Goal: Transaction & Acquisition: Purchase product/service

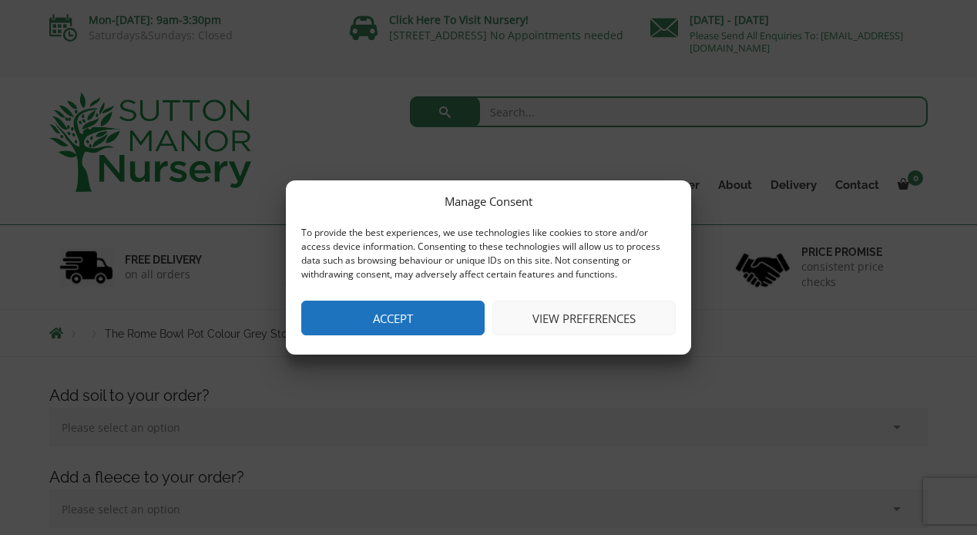
click at [382, 318] on button "Accept" at bounding box center [392, 318] width 183 height 35
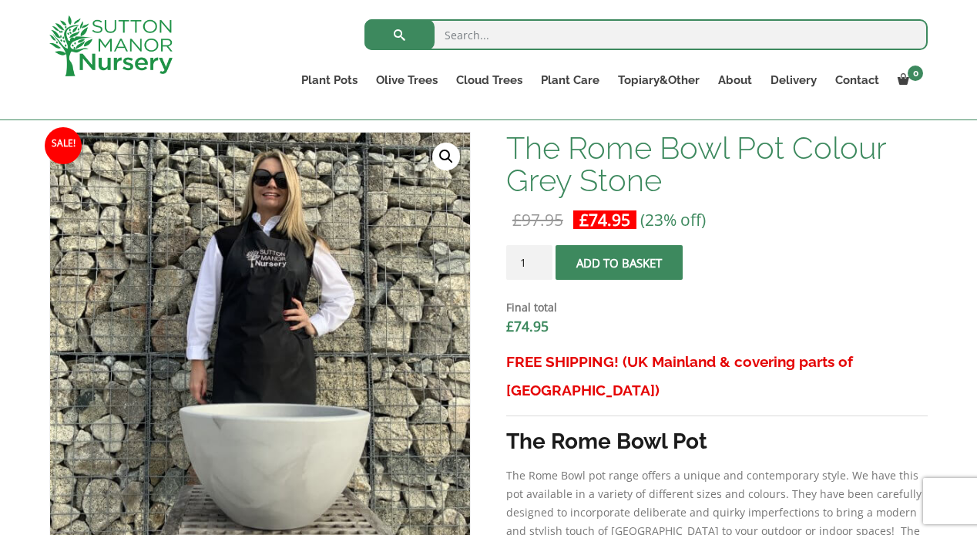
scroll to position [403, 0]
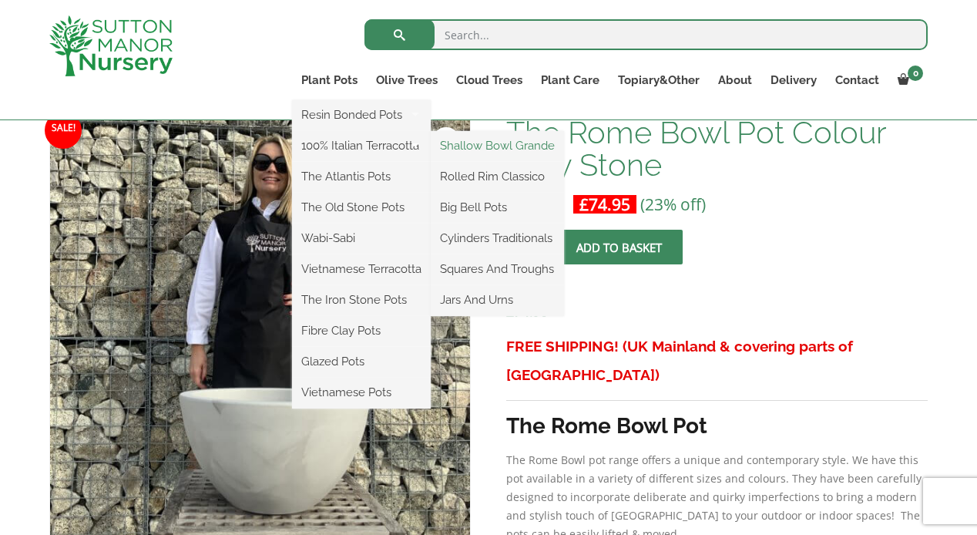
click at [459, 151] on link "Shallow Bowl Grande" at bounding box center [497, 145] width 133 height 23
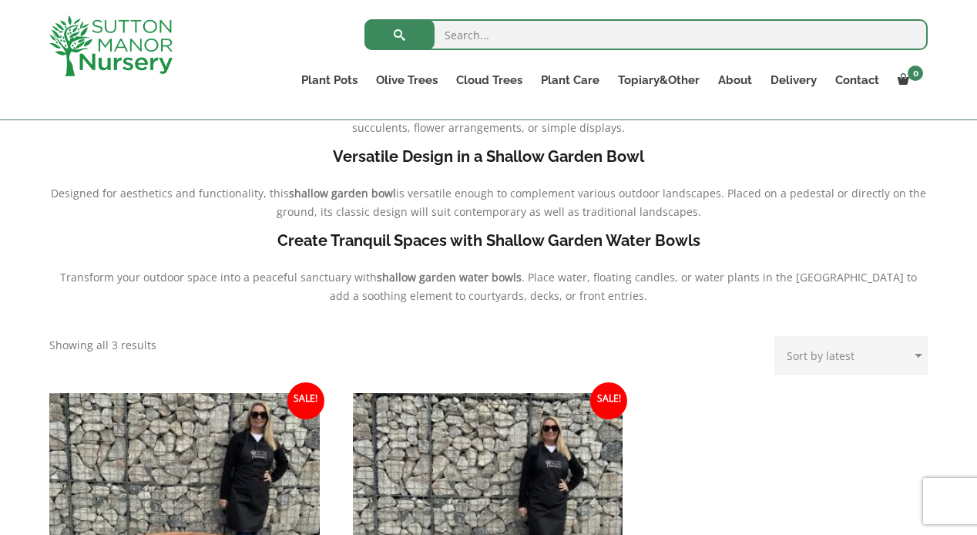
scroll to position [418, 0]
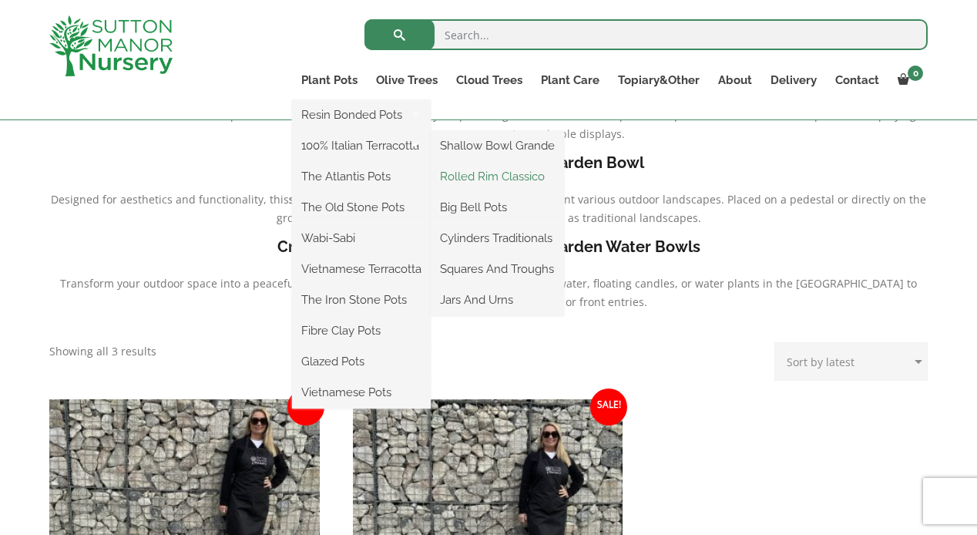
click at [467, 180] on link "Rolled Rim Classico" at bounding box center [497, 176] width 133 height 23
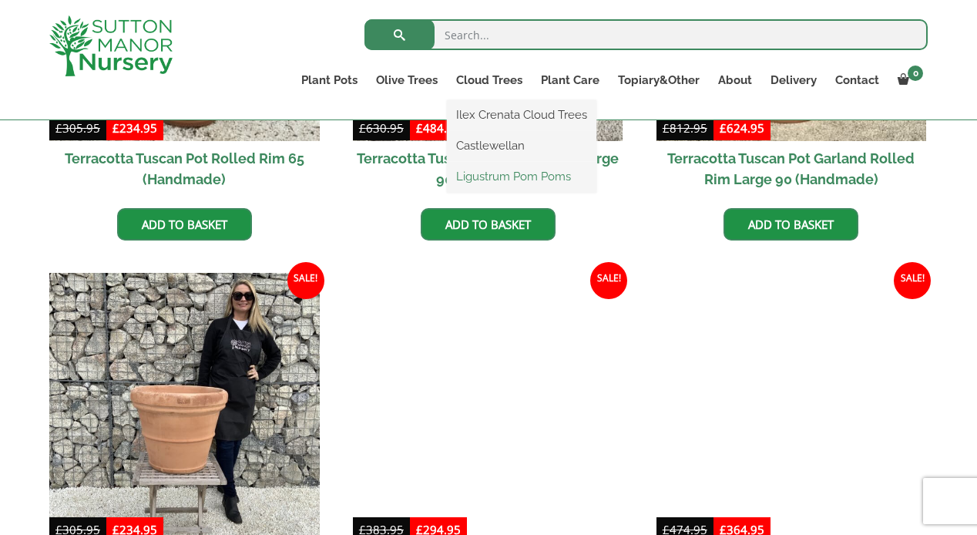
scroll to position [861, 0]
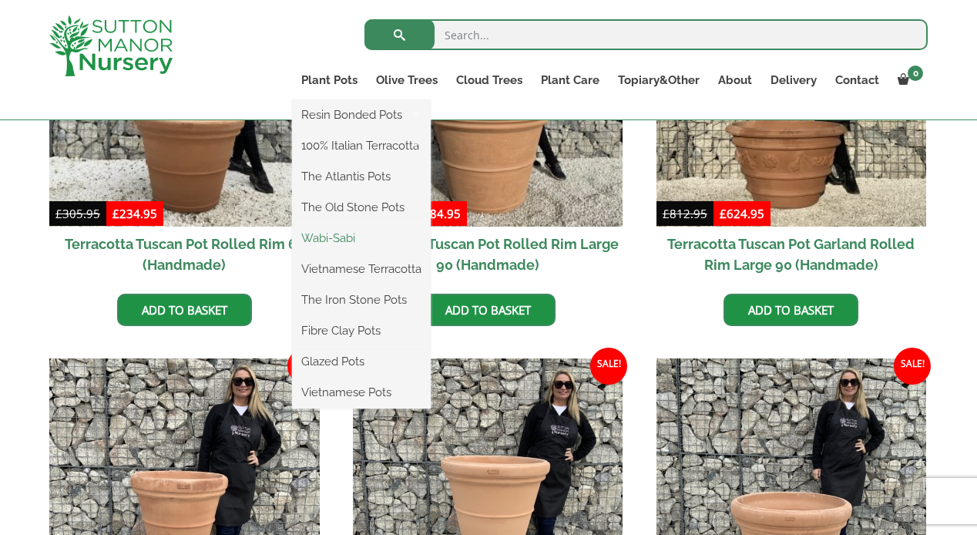
click at [323, 244] on link "Wabi-Sabi" at bounding box center [361, 238] width 139 height 23
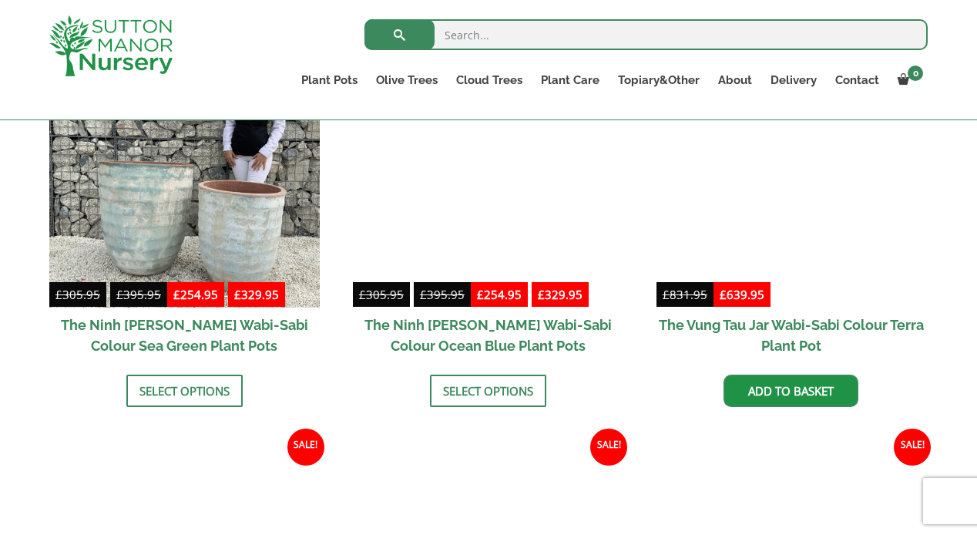
scroll to position [1259, 0]
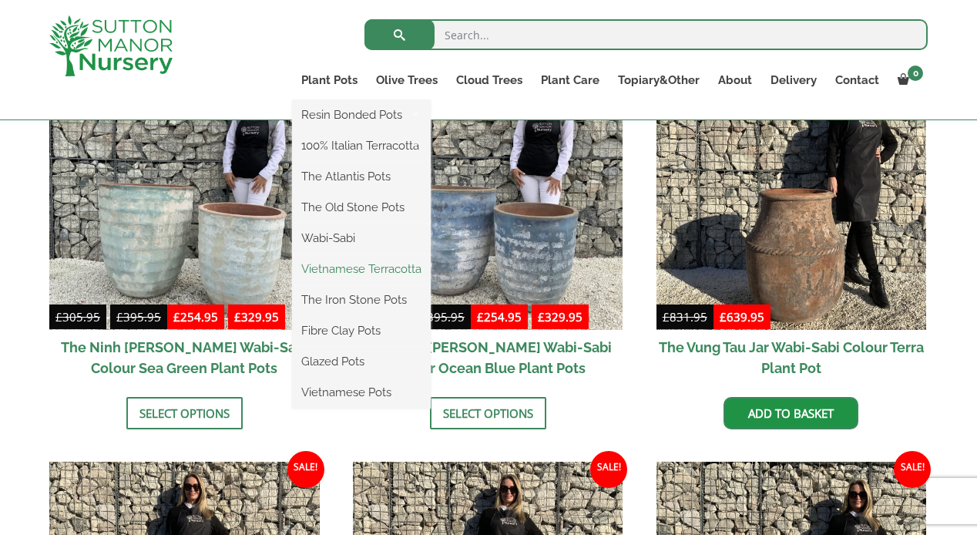
click at [325, 271] on link "Vietnamese Terracotta" at bounding box center [361, 268] width 139 height 23
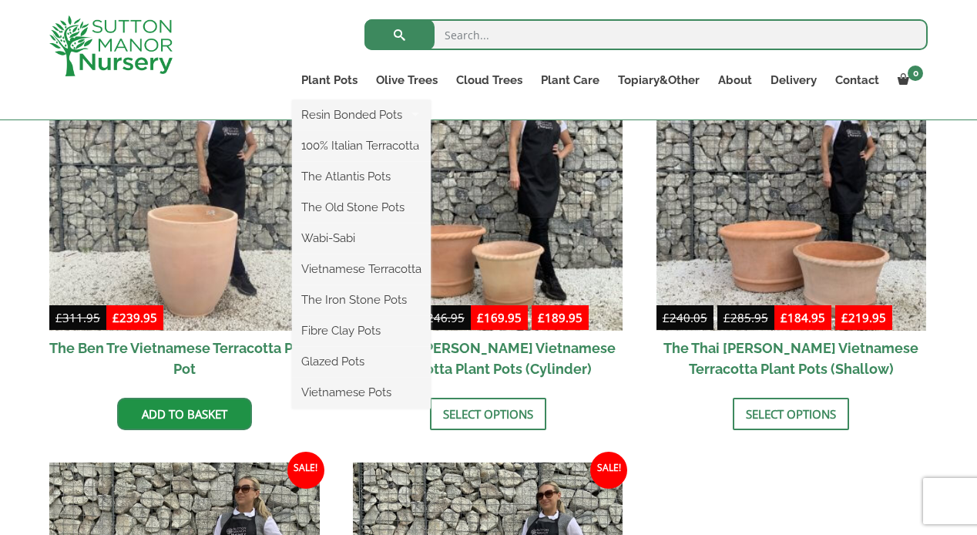
scroll to position [363, 0]
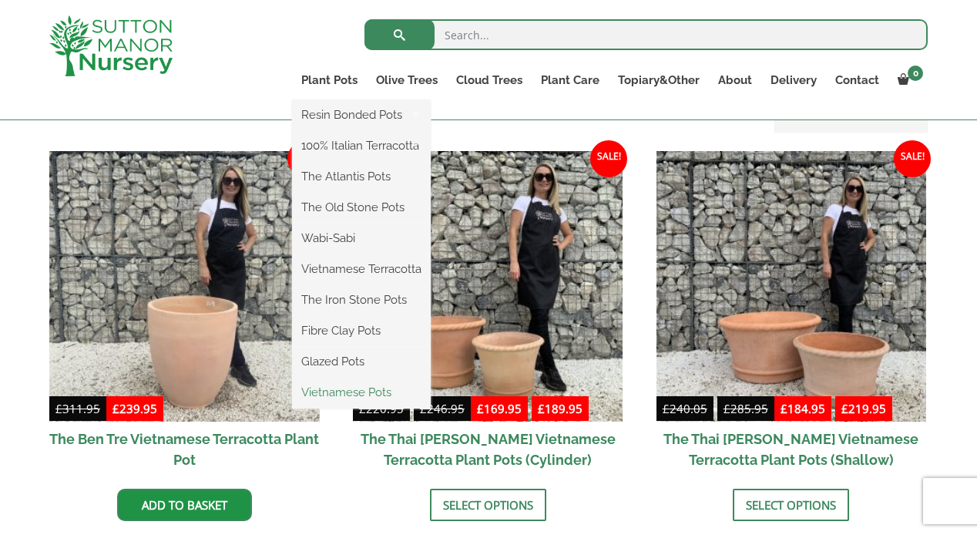
click at [345, 396] on link "Vietnamese Pots" at bounding box center [361, 392] width 139 height 23
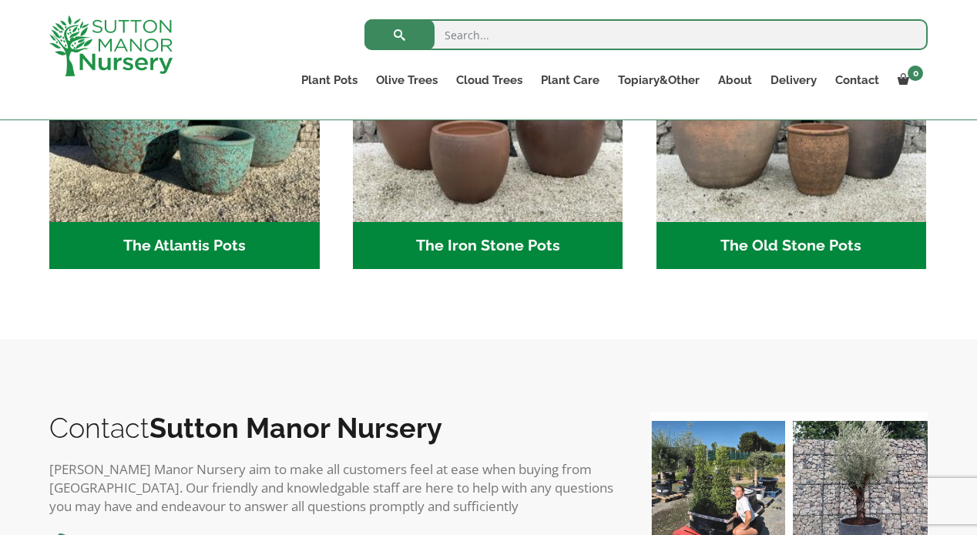
scroll to position [980, 0]
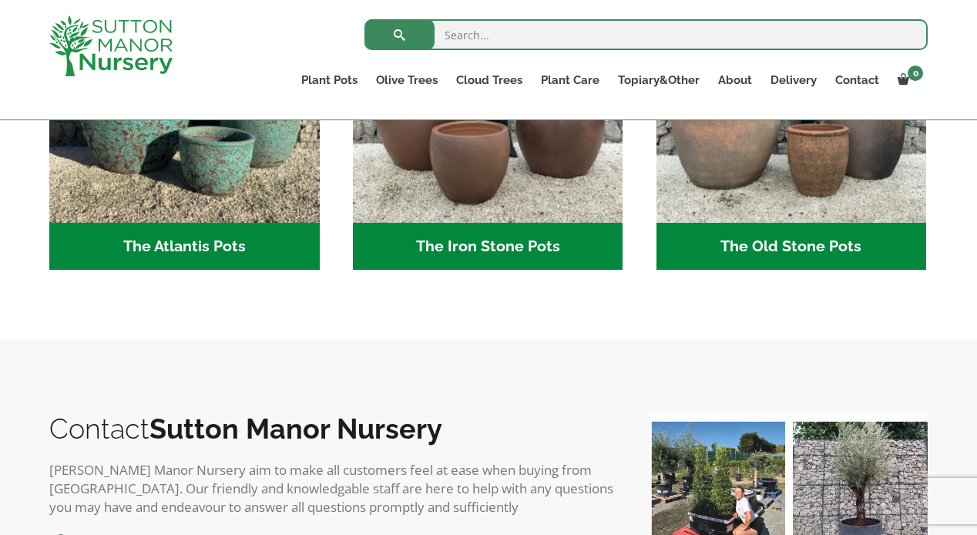
click at [183, 254] on h2 "The Atlantis Pots (11)" at bounding box center [184, 247] width 271 height 48
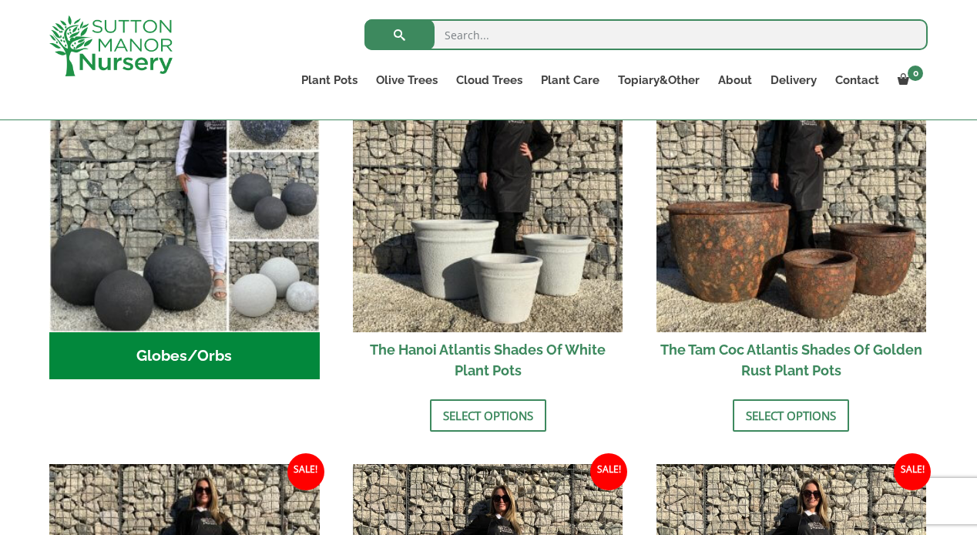
scroll to position [621, 0]
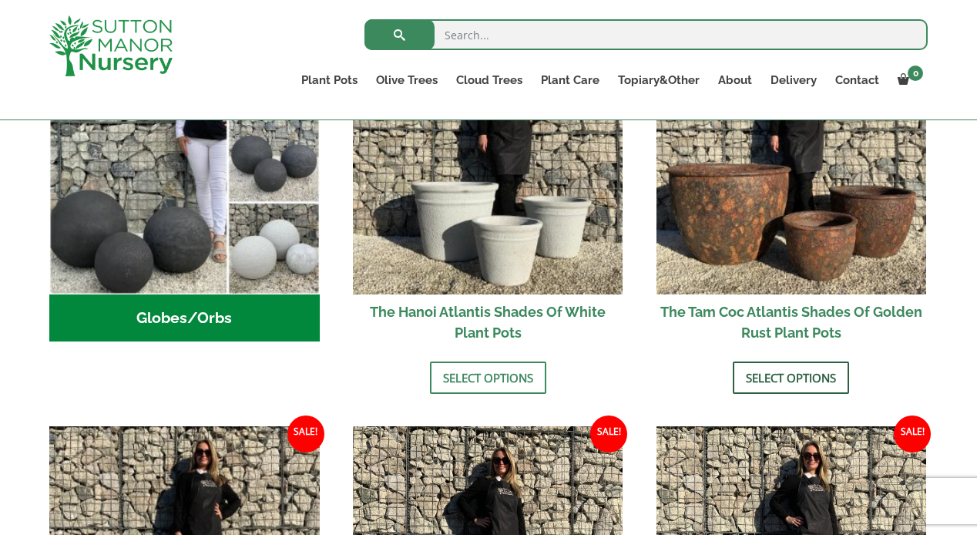
click at [799, 380] on link "Select options" at bounding box center [791, 378] width 116 height 32
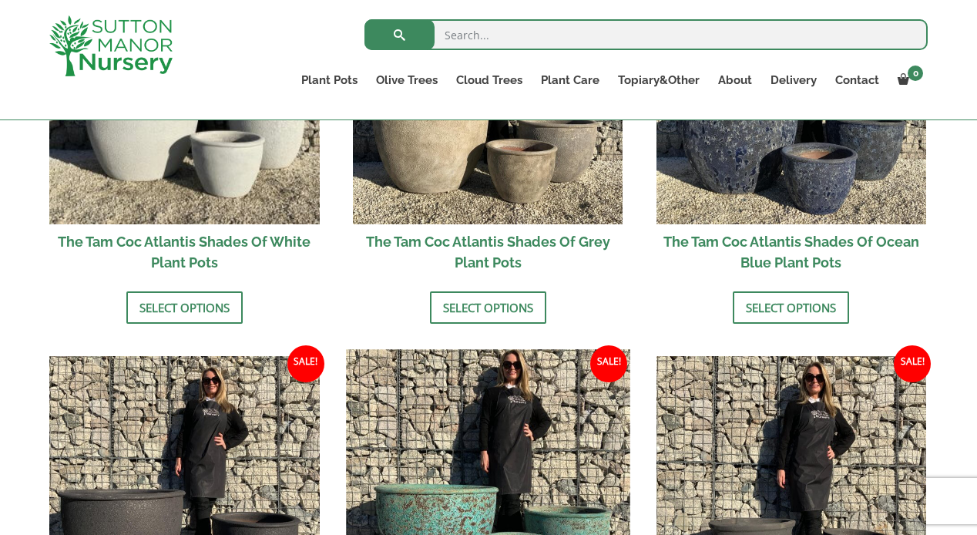
scroll to position [963, 0]
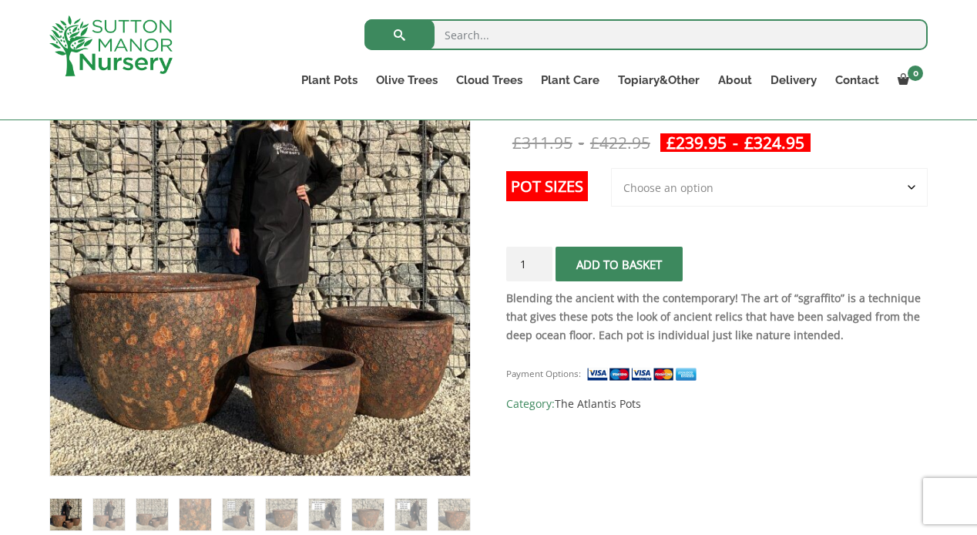
scroll to position [298, 0]
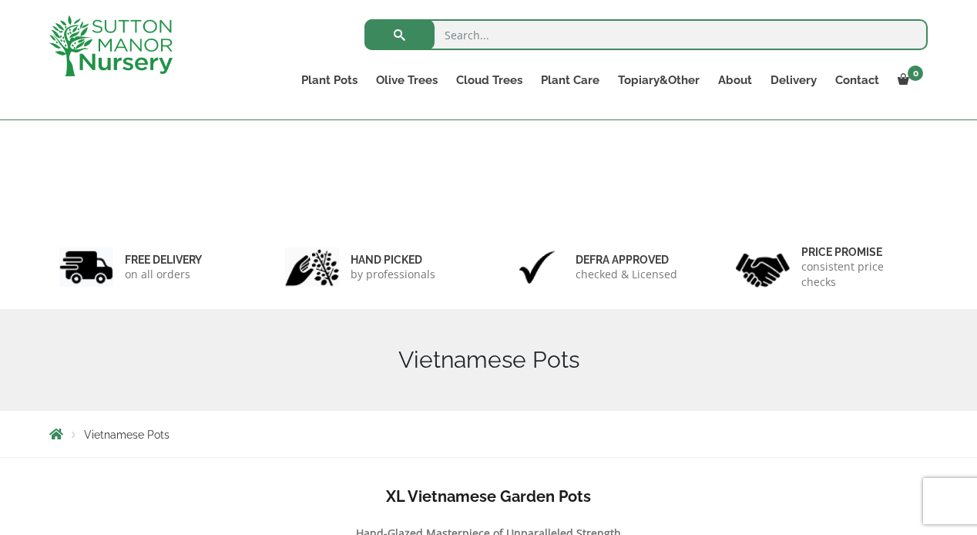
scroll to position [980, 0]
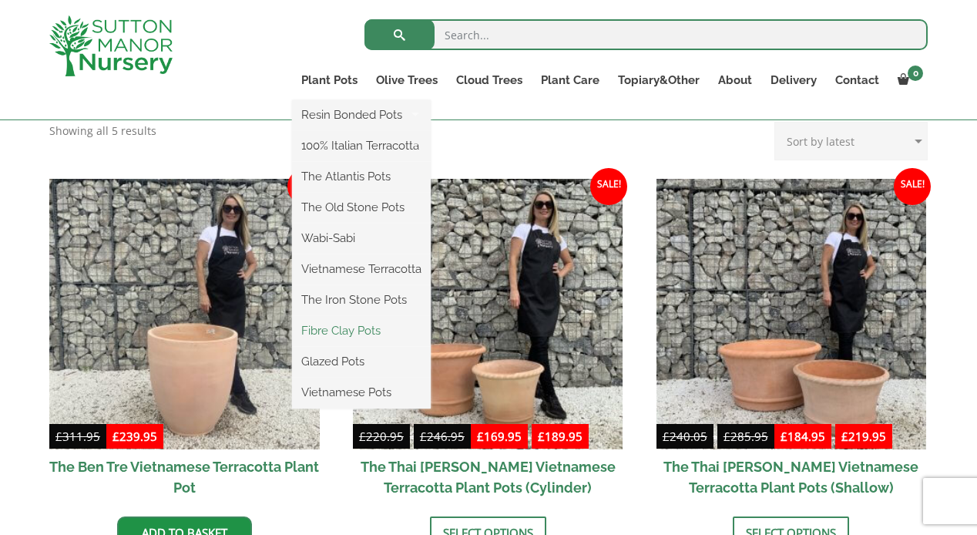
click at [352, 330] on link "Fibre Clay Pots" at bounding box center [361, 330] width 139 height 23
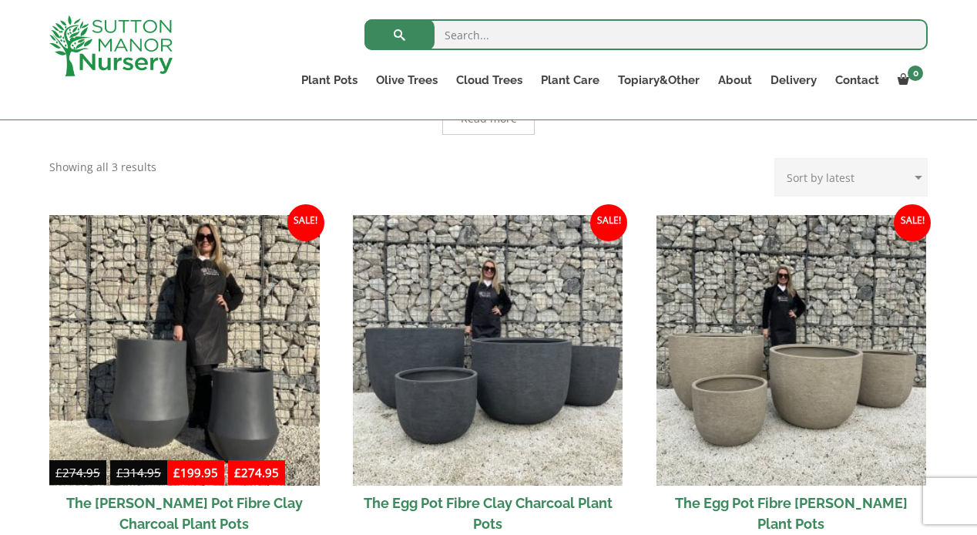
scroll to position [346, 0]
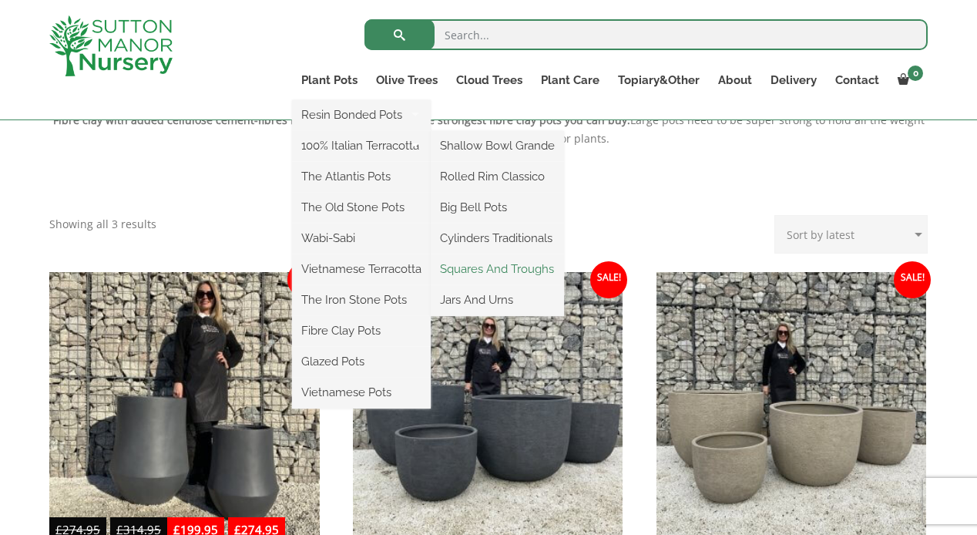
click at [473, 271] on link "Squares And Troughs" at bounding box center [497, 268] width 133 height 23
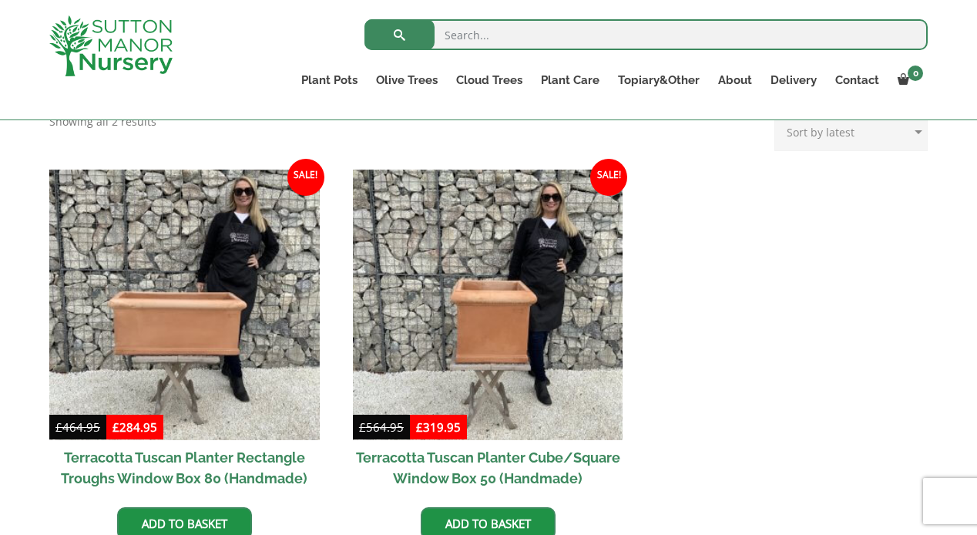
scroll to position [536, 0]
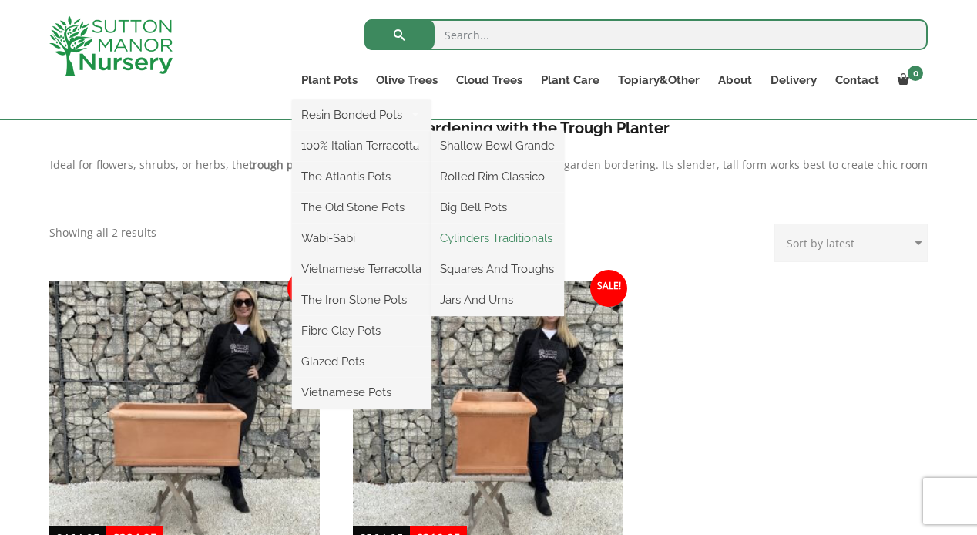
click at [469, 240] on link "Cylinders Traditionals" at bounding box center [497, 238] width 133 height 23
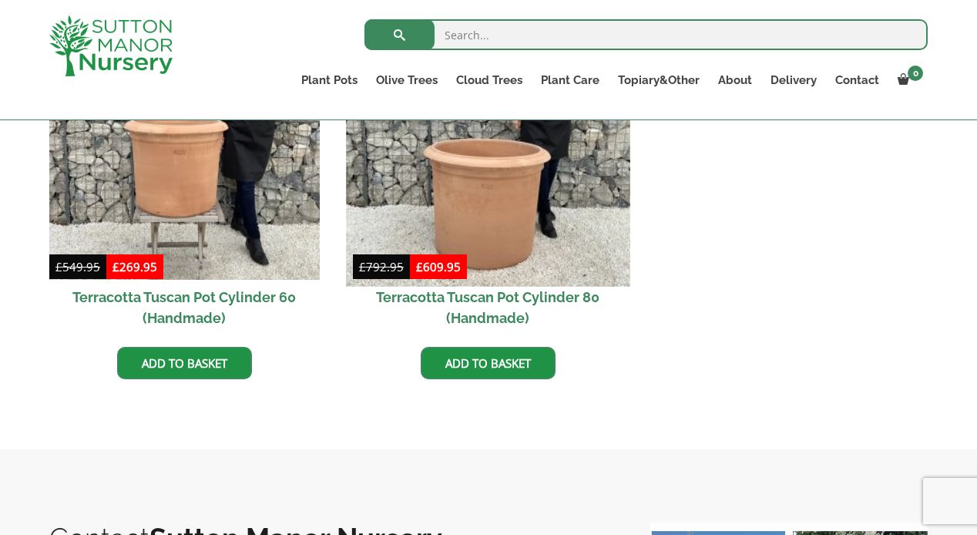
scroll to position [807, 0]
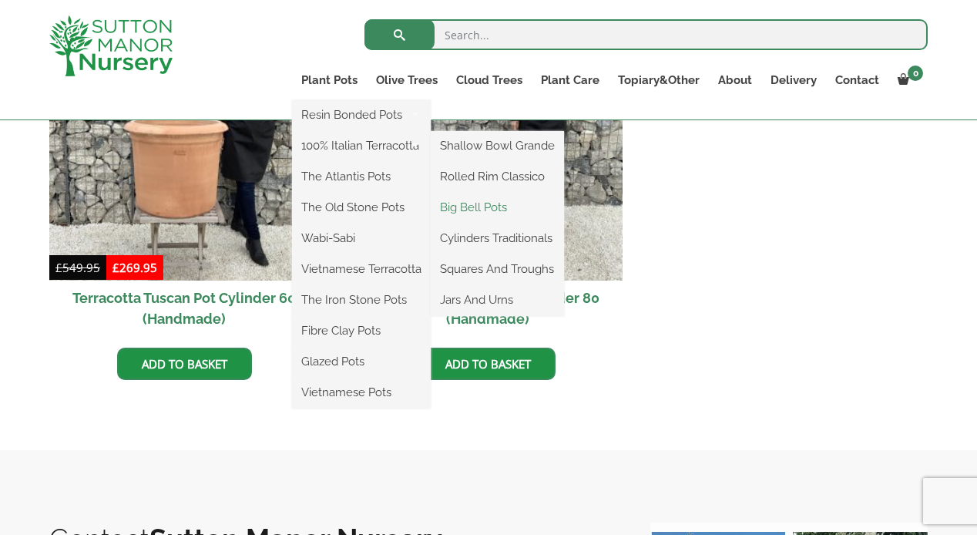
click at [459, 210] on link "Big Bell Pots" at bounding box center [497, 207] width 133 height 23
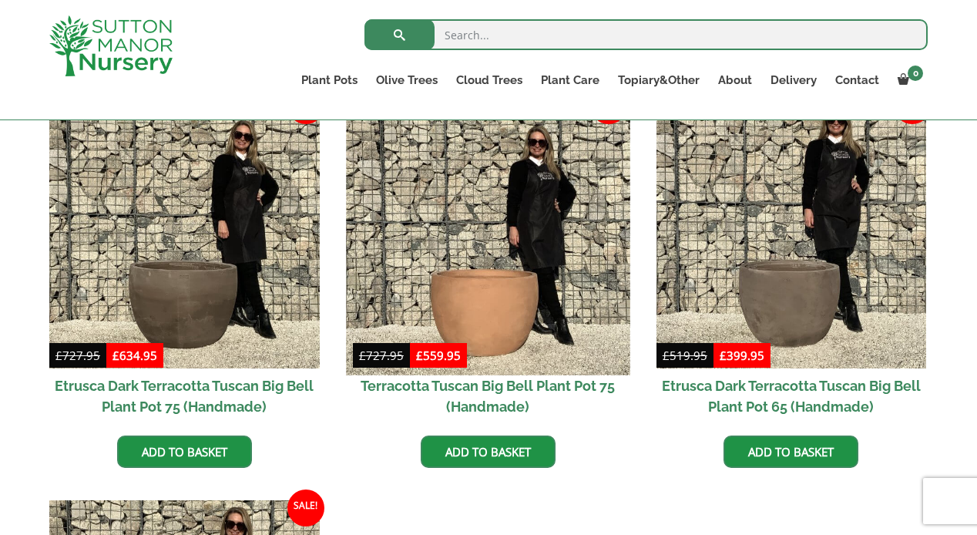
scroll to position [1216, 0]
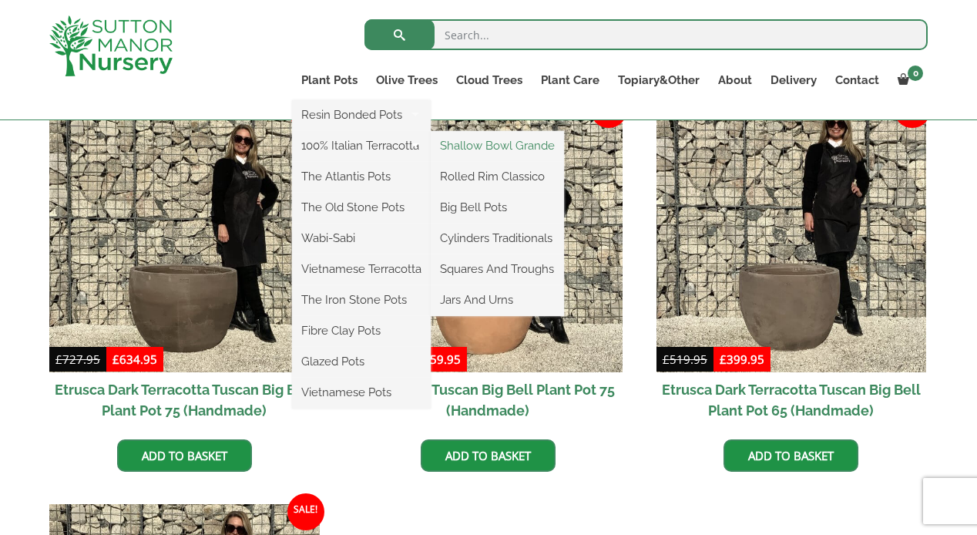
click at [486, 149] on link "Shallow Bowl Grande" at bounding box center [497, 145] width 133 height 23
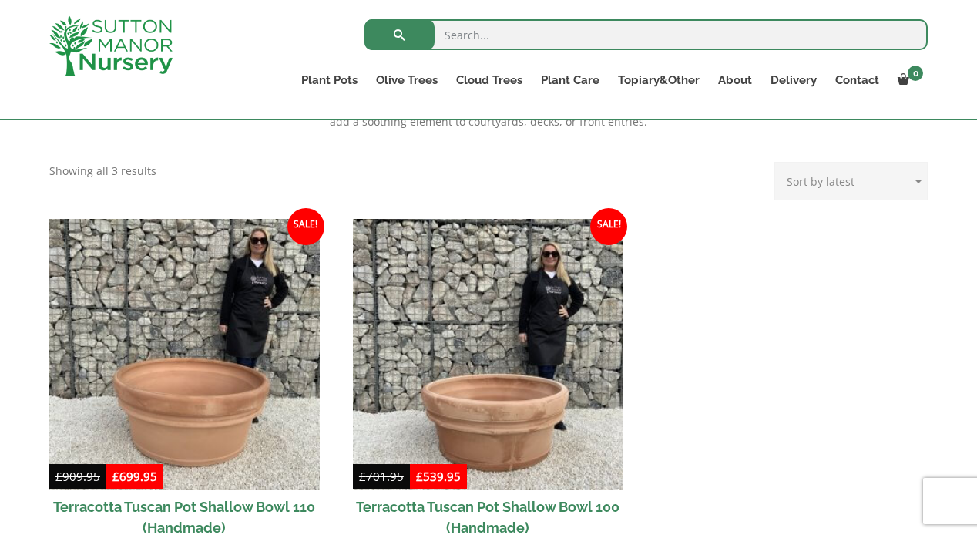
scroll to position [573, 0]
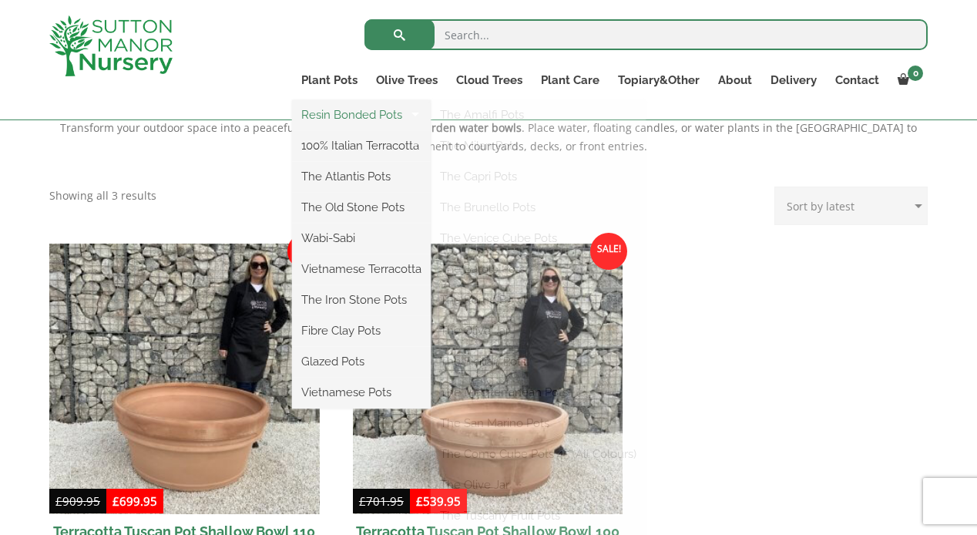
click at [328, 116] on link "Resin Bonded Pots" at bounding box center [361, 114] width 139 height 23
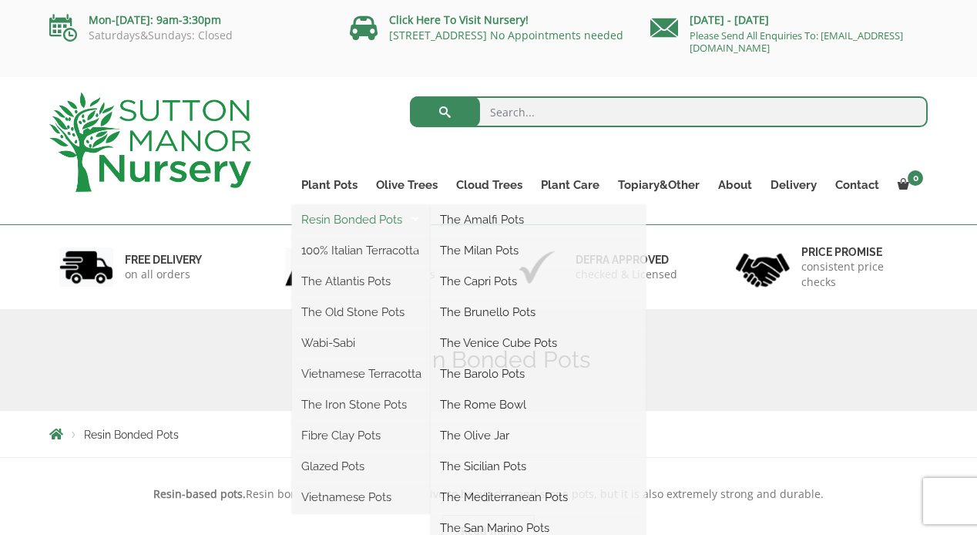
click at [338, 214] on link "Resin Bonded Pots" at bounding box center [361, 219] width 139 height 23
click at [495, 219] on link "The Amalfi Pots" at bounding box center [538, 219] width 215 height 23
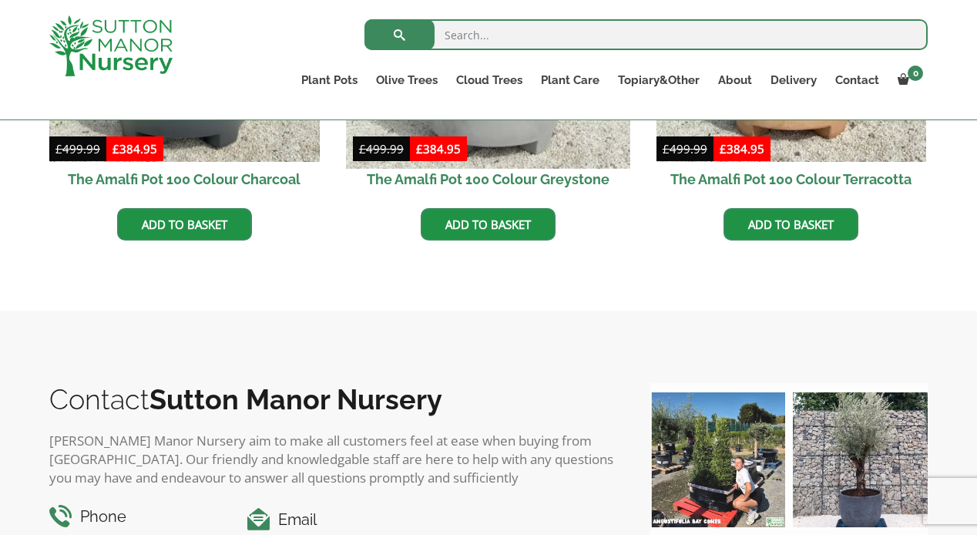
scroll to position [708, 0]
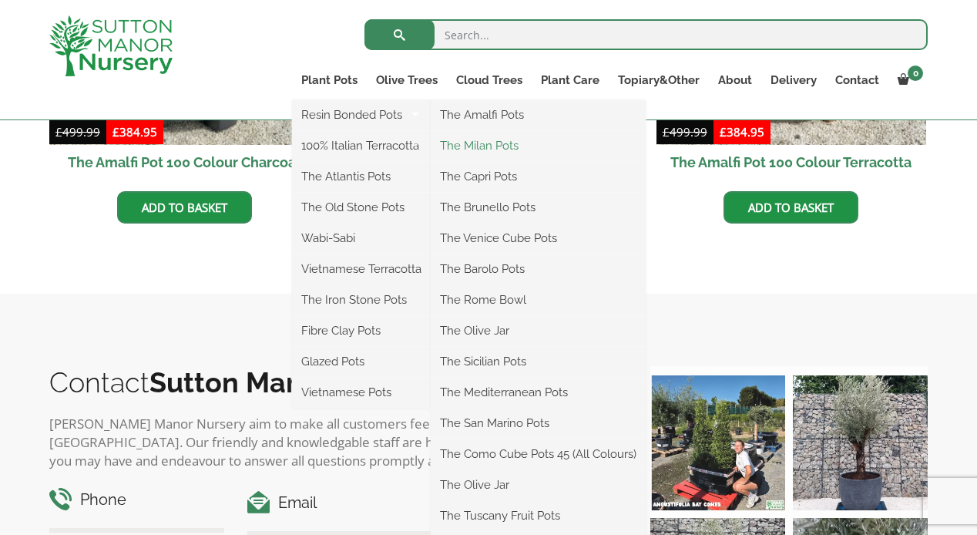
click at [465, 143] on link "The Milan Pots" at bounding box center [538, 145] width 215 height 23
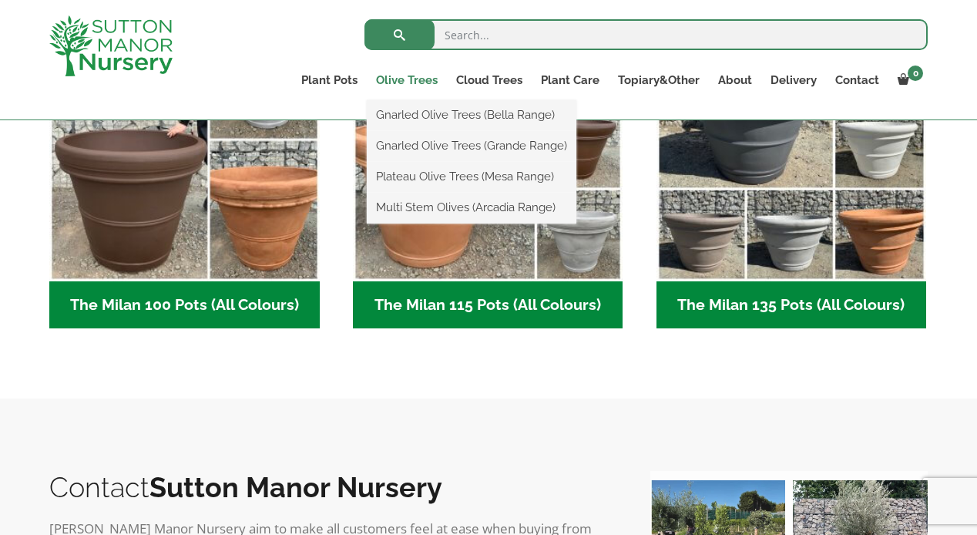
scroll to position [849, 0]
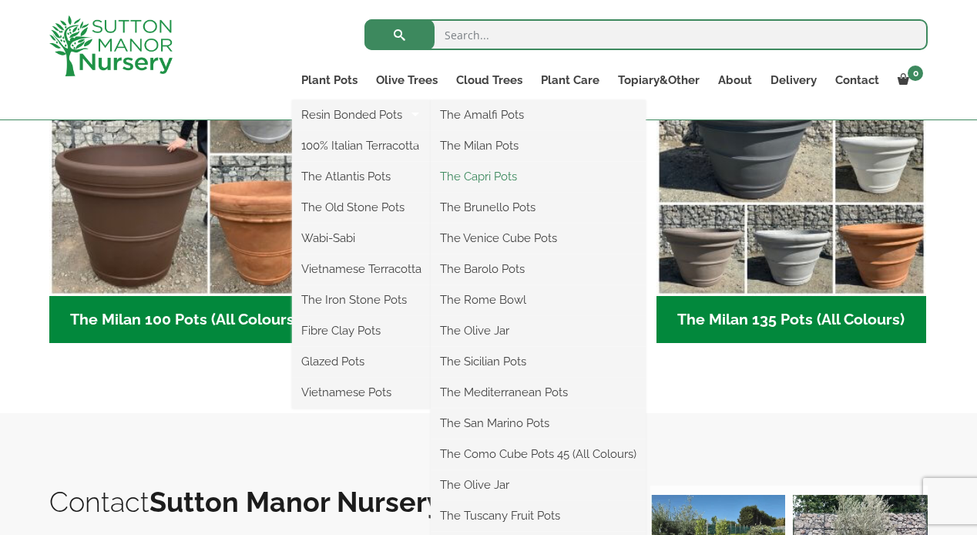
click at [469, 175] on link "The Capri Pots" at bounding box center [538, 176] width 215 height 23
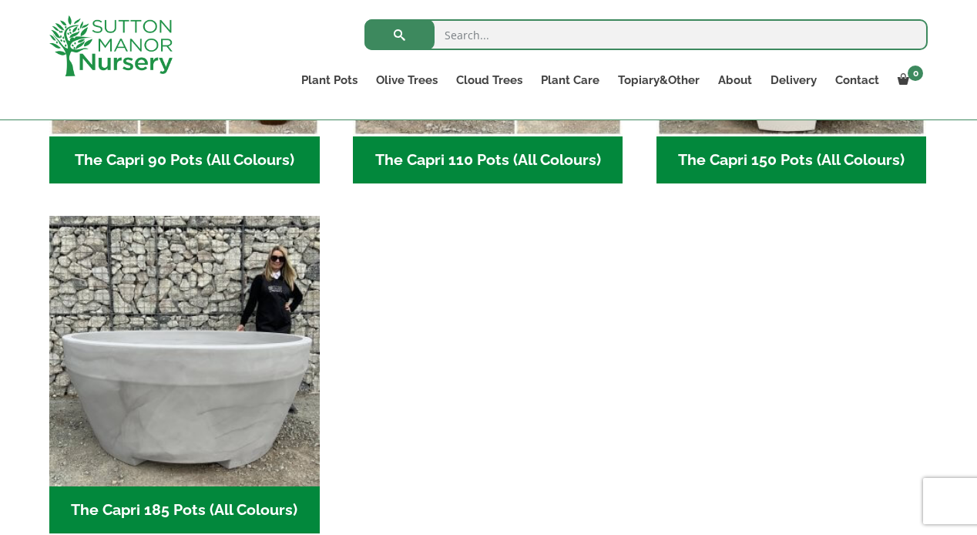
scroll to position [1009, 0]
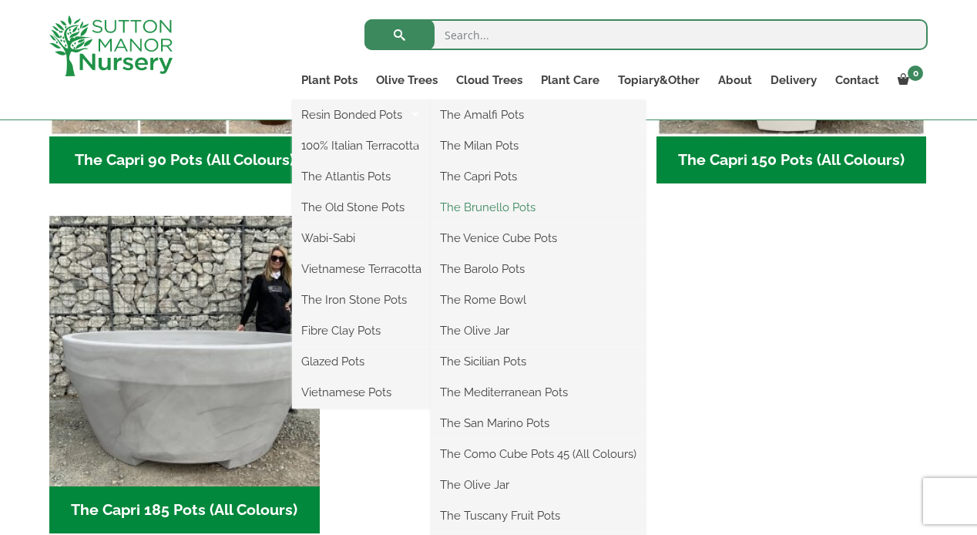
click at [482, 207] on link "The Brunello Pots" at bounding box center [538, 207] width 215 height 23
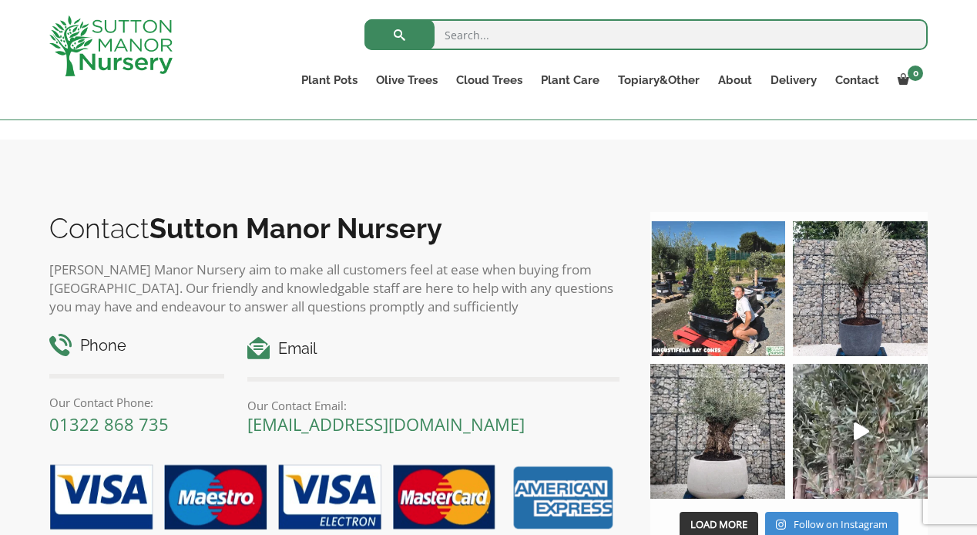
scroll to position [722, 0]
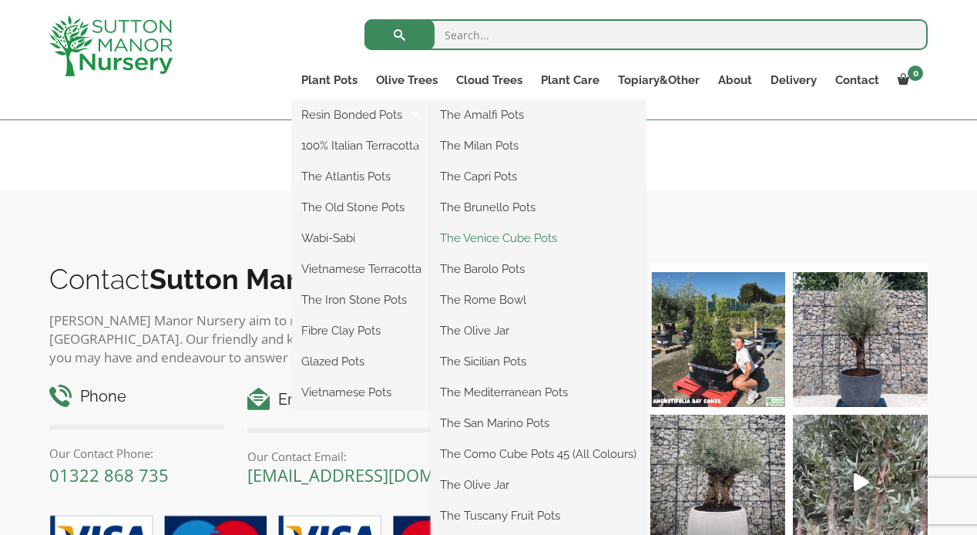
click at [499, 233] on link "The Venice Cube Pots" at bounding box center [538, 238] width 215 height 23
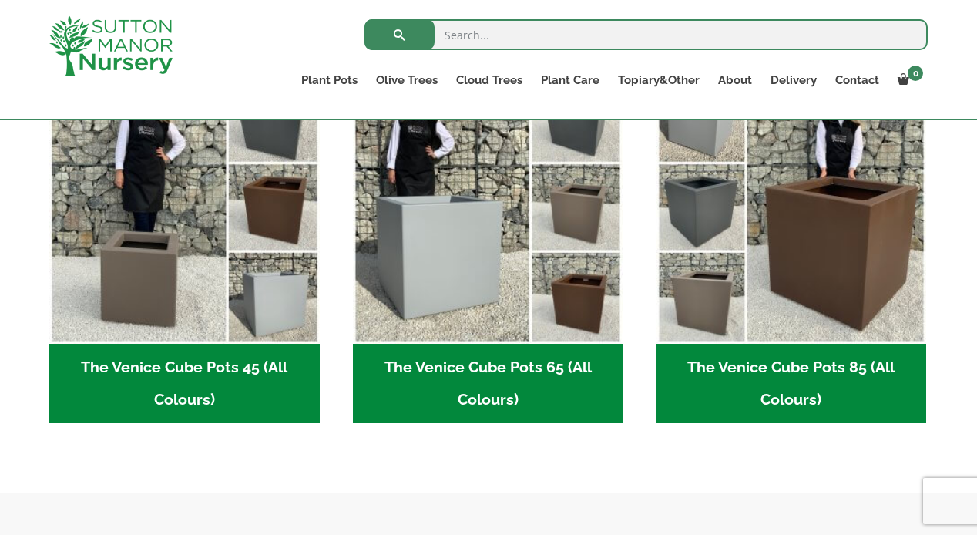
scroll to position [509, 0]
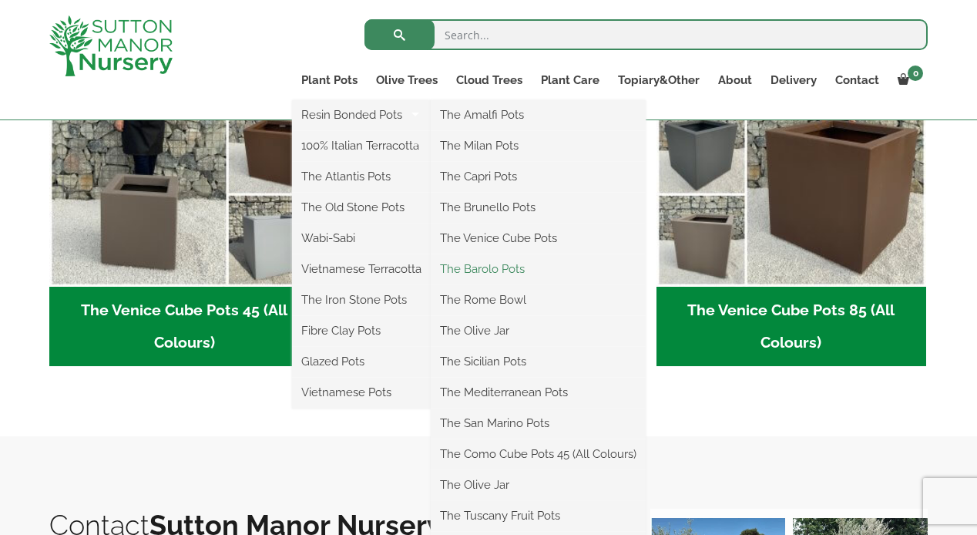
click at [504, 271] on link "The Barolo Pots" at bounding box center [538, 268] width 215 height 23
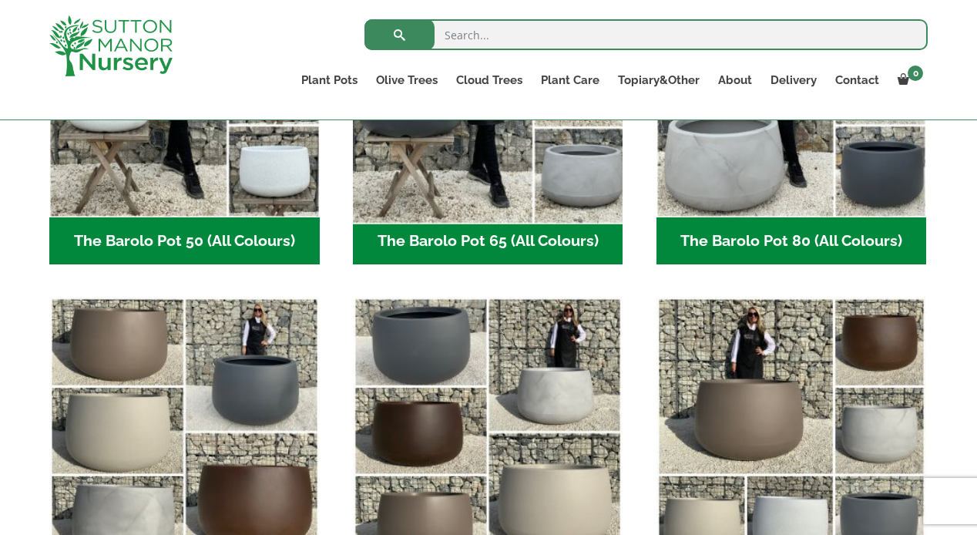
scroll to position [661, 0]
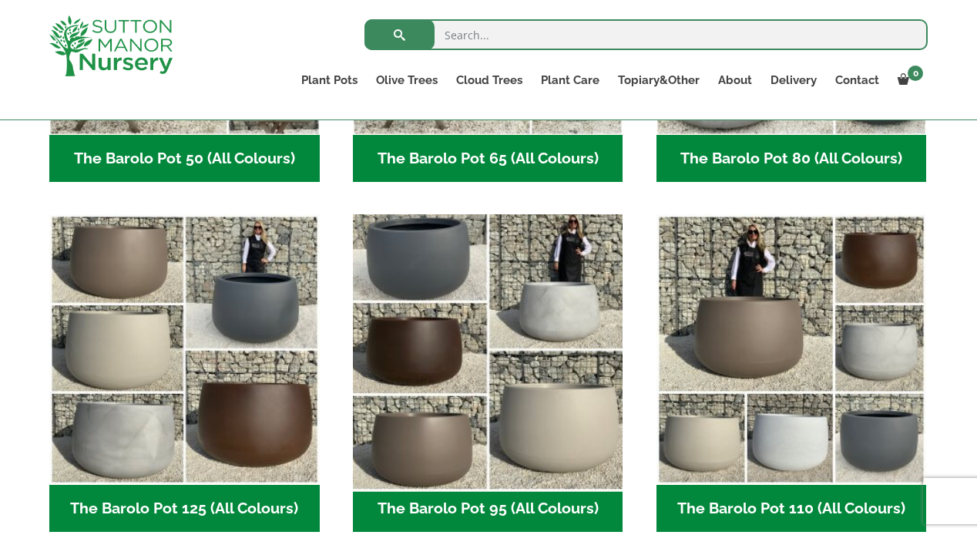
click at [441, 357] on img "Visit product category The Barolo Pot 95 (All Colours)" at bounding box center [488, 350] width 284 height 284
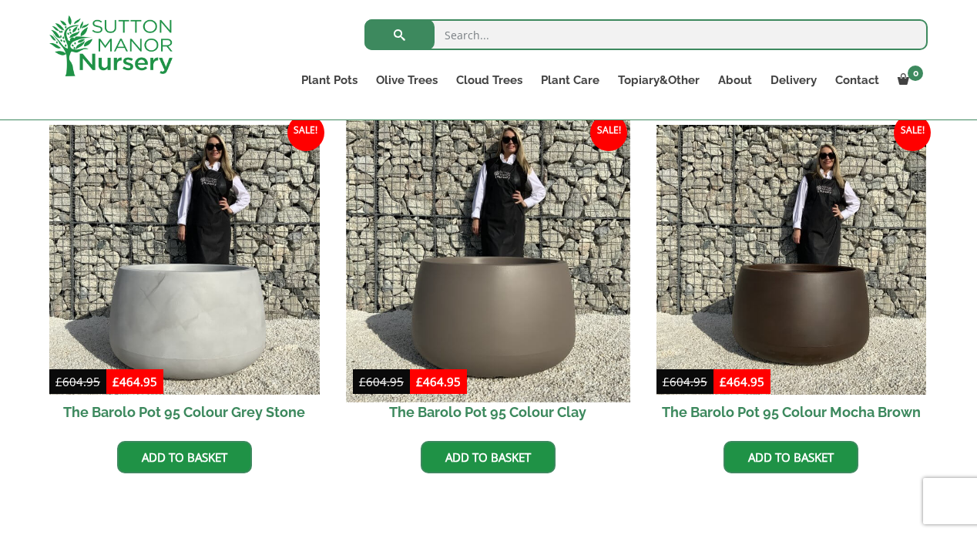
scroll to position [774, 0]
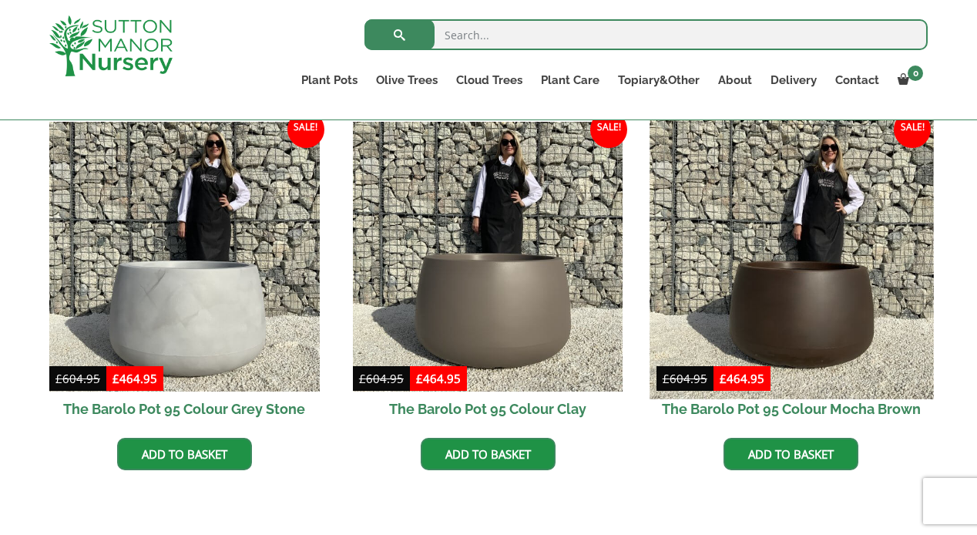
click at [793, 331] on img at bounding box center [792, 257] width 284 height 284
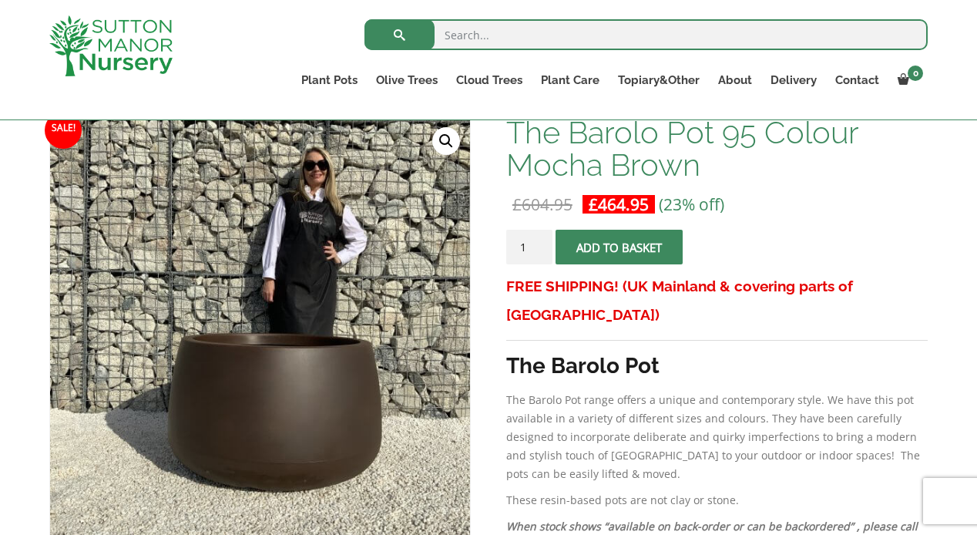
scroll to position [231, 0]
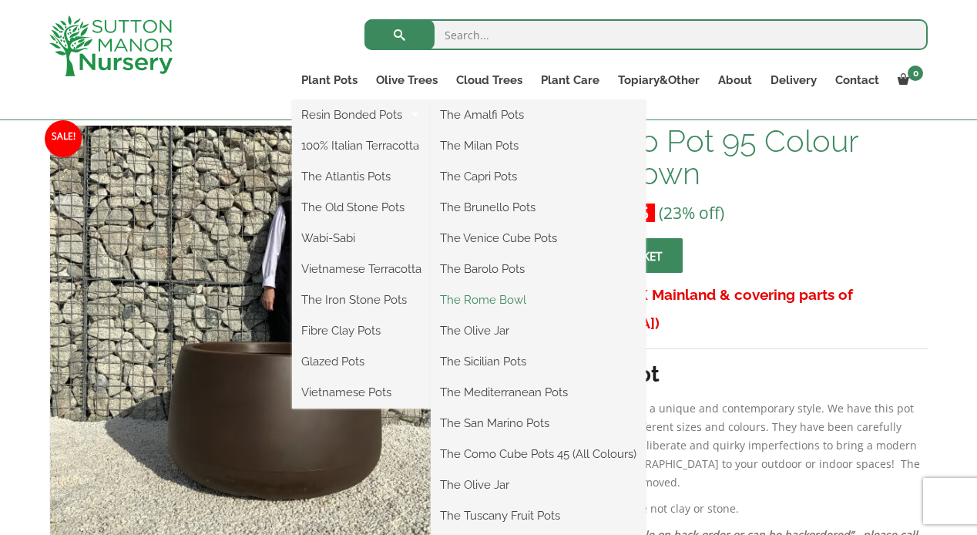
click at [501, 300] on link "The Rome Bowl" at bounding box center [538, 299] width 215 height 23
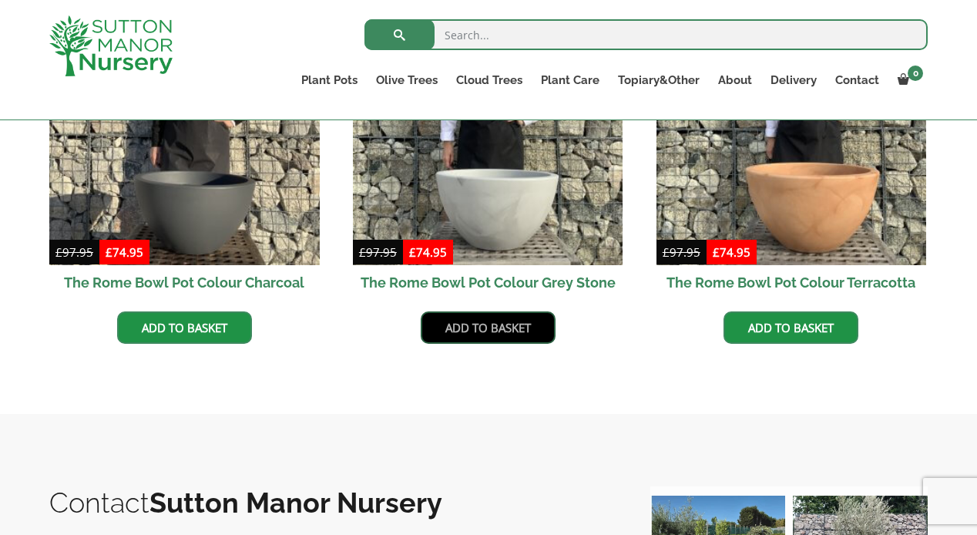
scroll to position [585, 0]
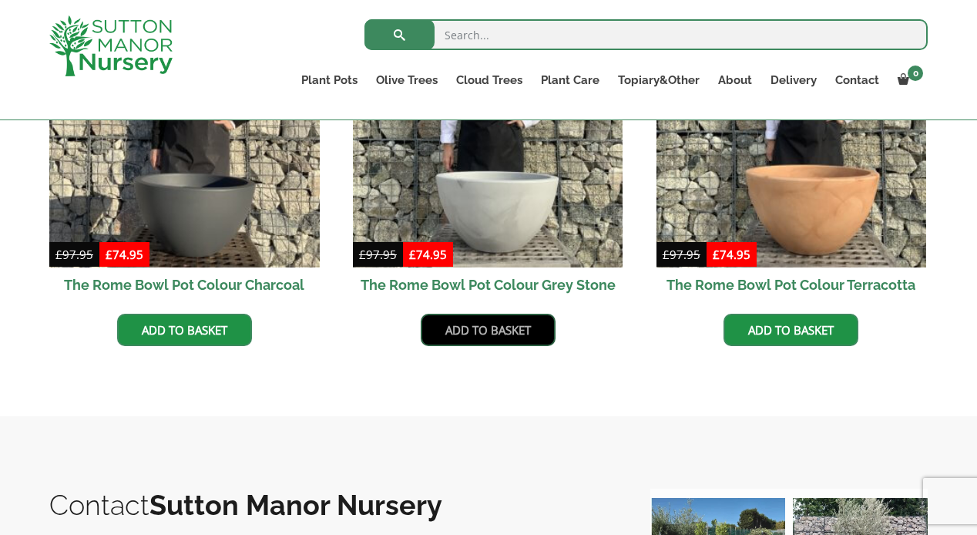
click at [488, 331] on link "Add to basket" at bounding box center [488, 330] width 135 height 32
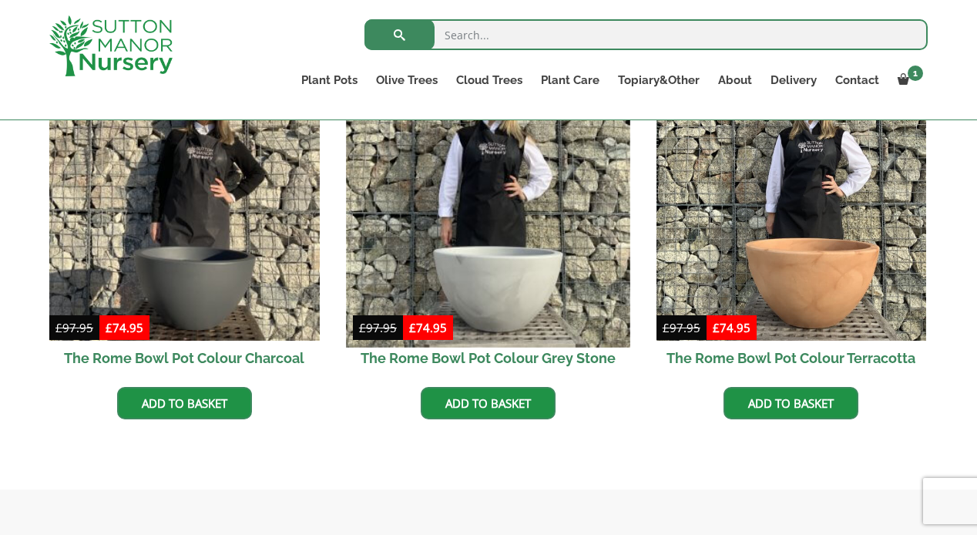
scroll to position [604, 0]
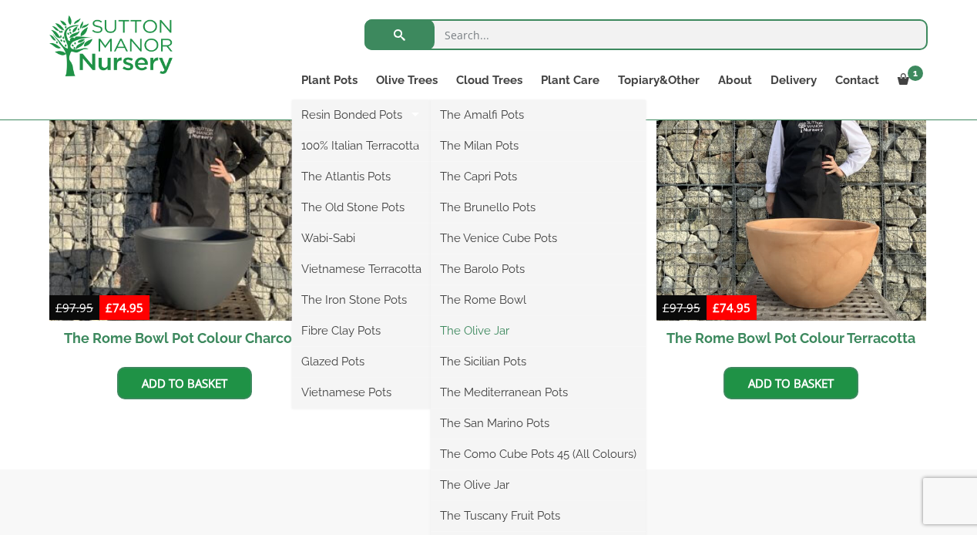
click at [483, 332] on link "The Olive Jar" at bounding box center [538, 330] width 215 height 23
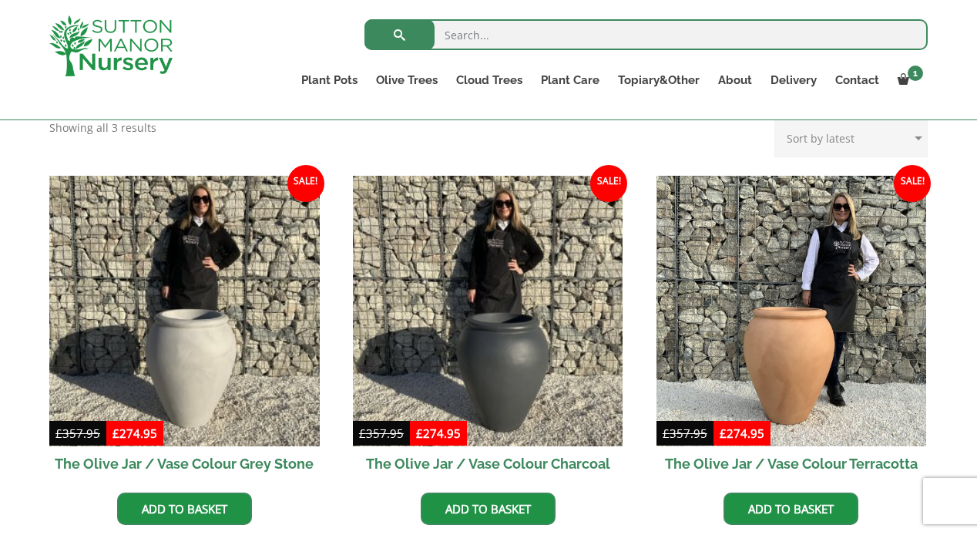
scroll to position [321, 0]
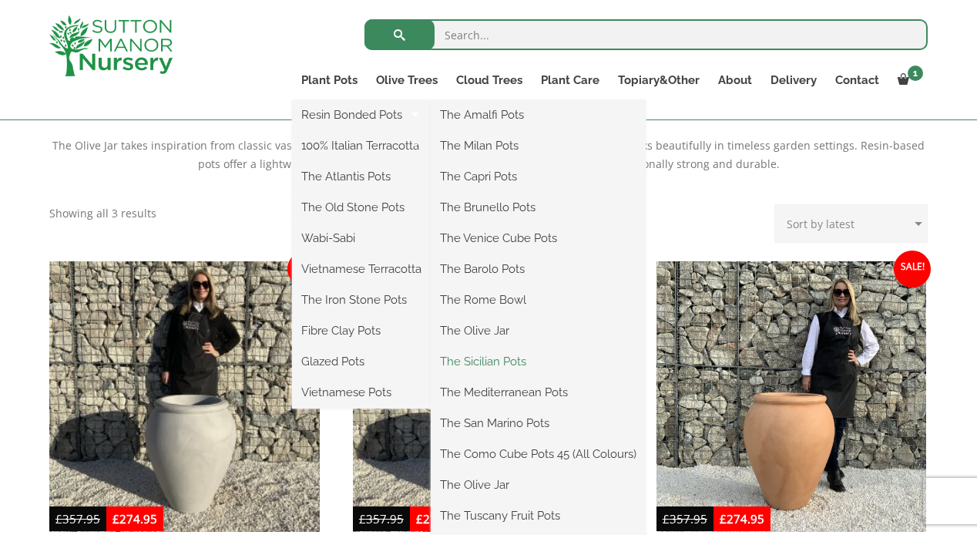
click at [489, 365] on link "The Sicilian Pots" at bounding box center [538, 361] width 215 height 23
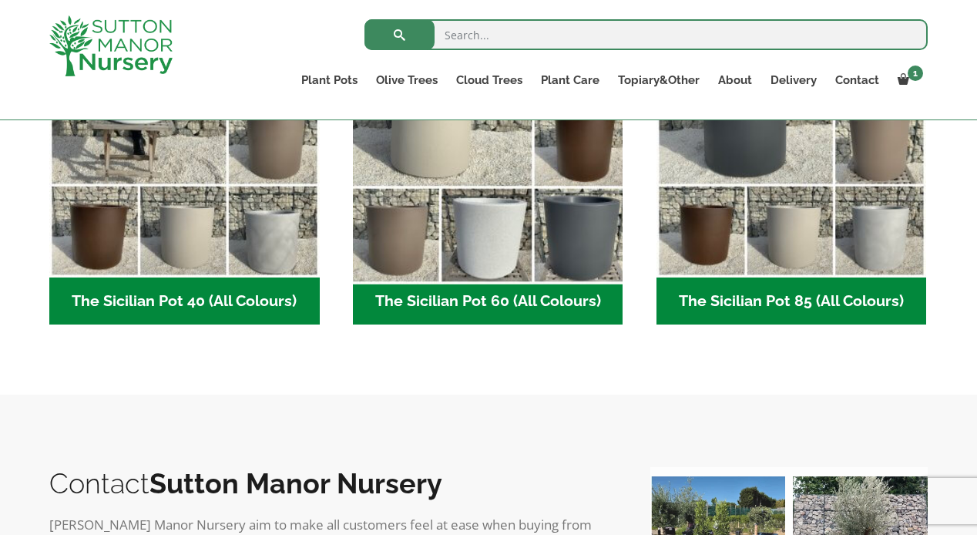
scroll to position [637, 0]
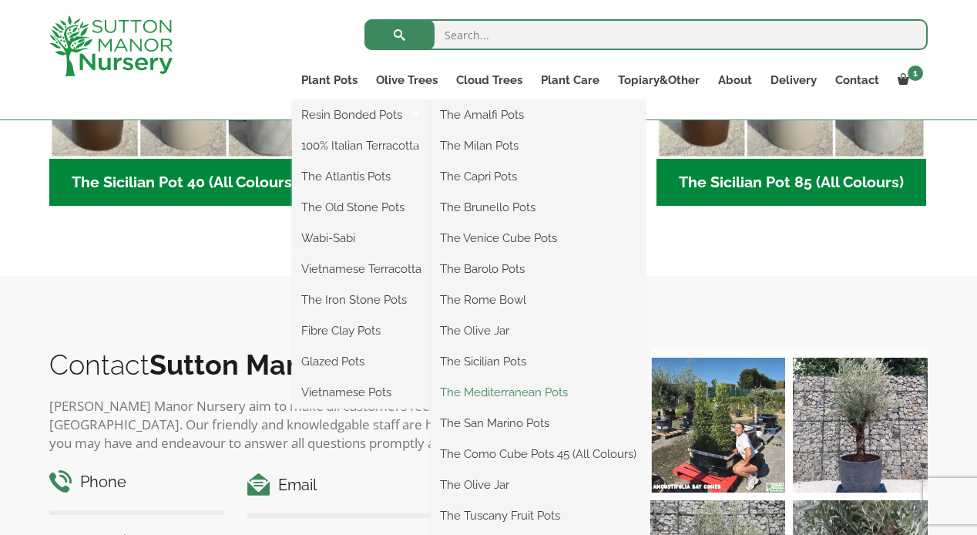
click at [485, 390] on link "The Mediterranean Pots" at bounding box center [538, 392] width 215 height 23
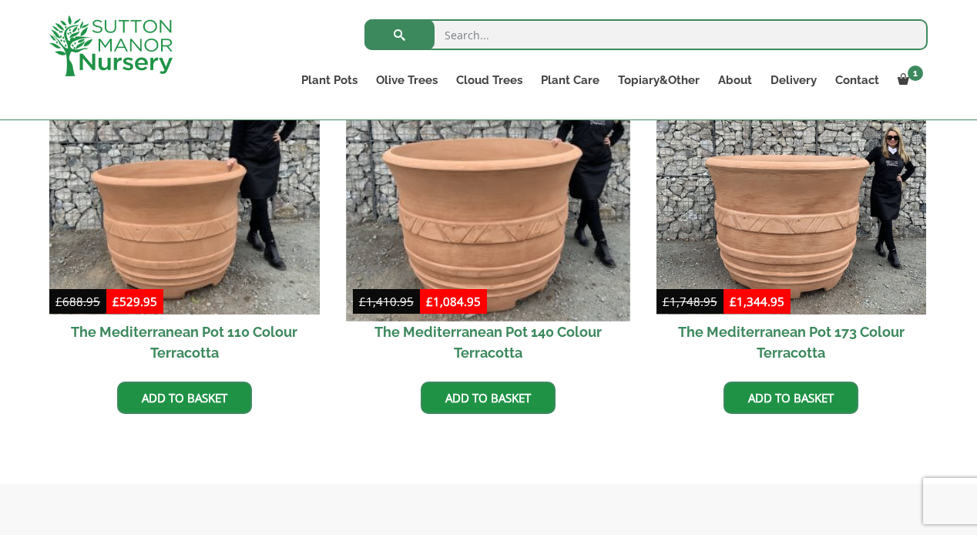
scroll to position [523, 0]
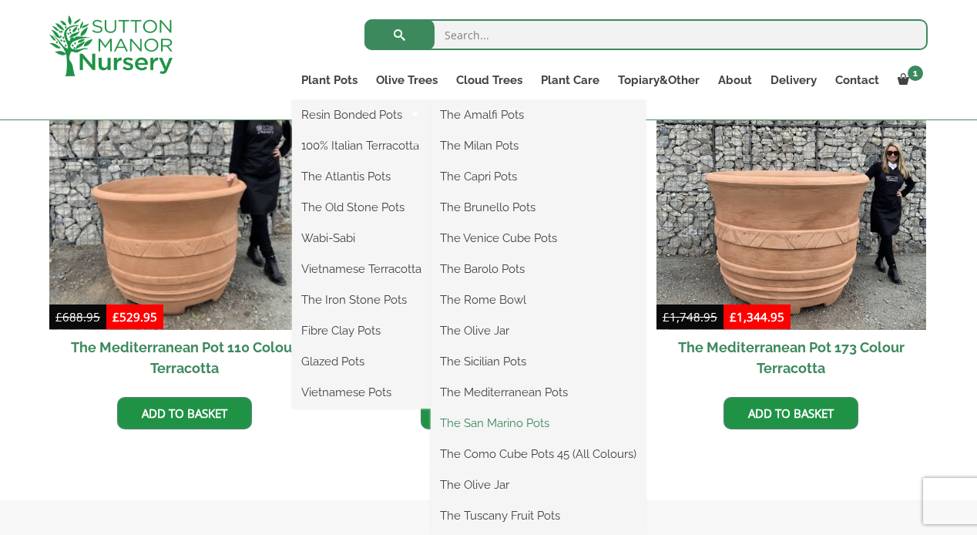
click at [517, 425] on link "The San Marino Pots" at bounding box center [538, 423] width 215 height 23
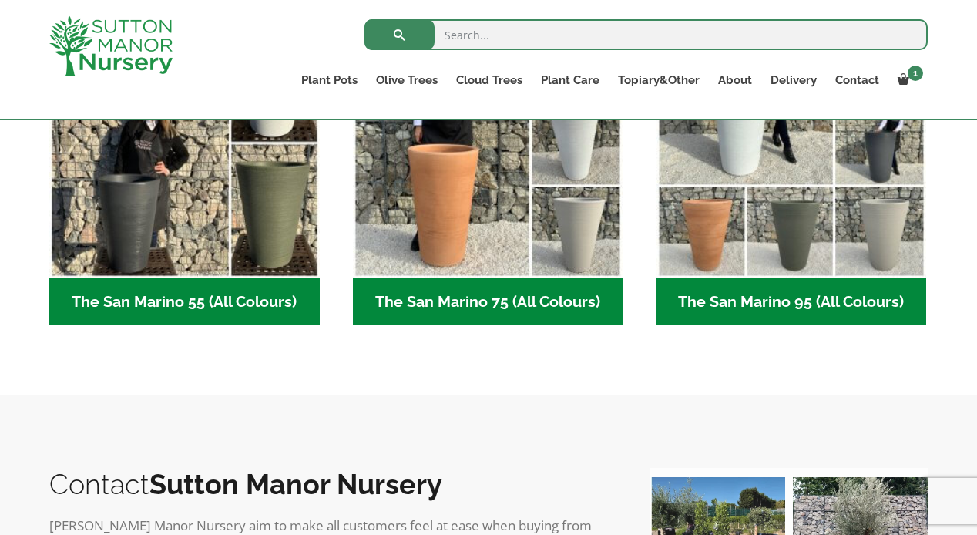
scroll to position [461, 0]
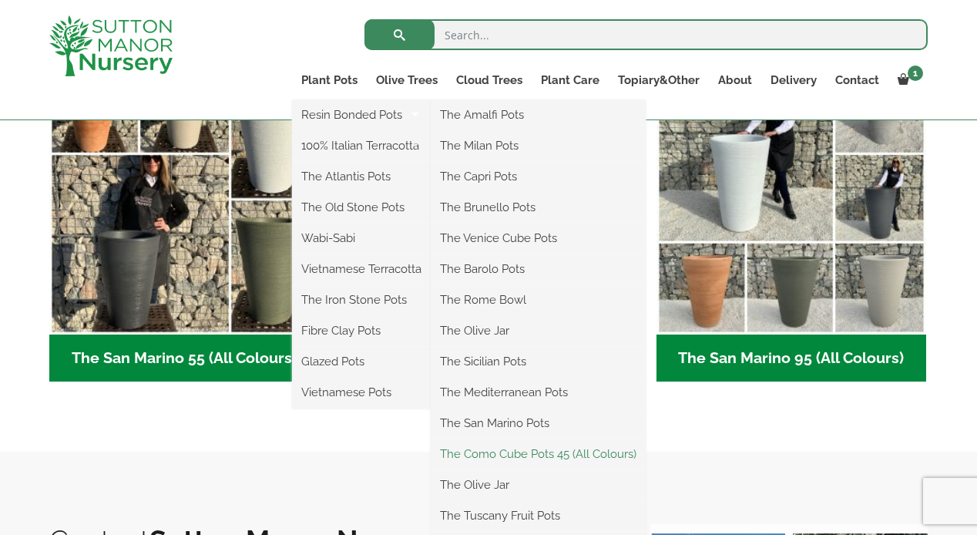
click at [483, 453] on link "The Como Cube Pots 45 (All Colours)" at bounding box center [538, 453] width 215 height 23
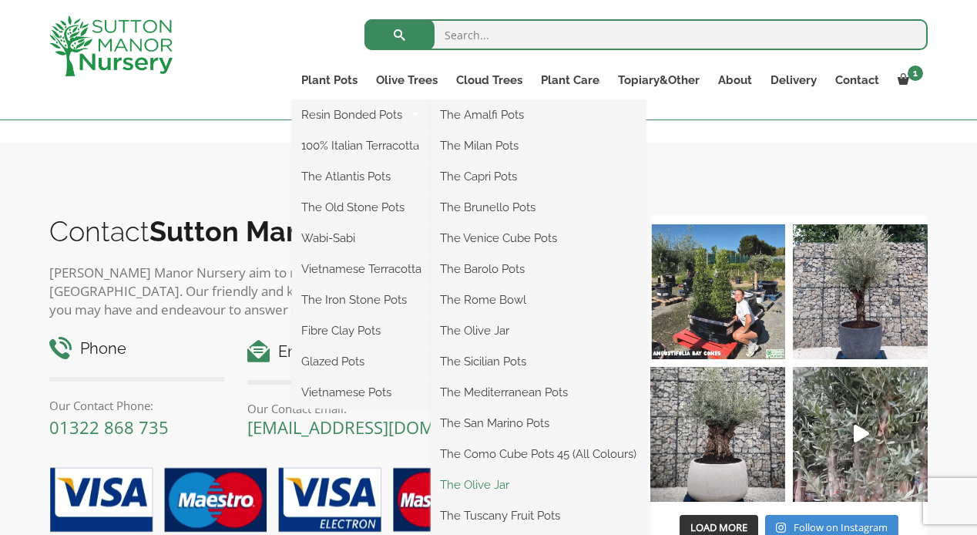
scroll to position [882, 0]
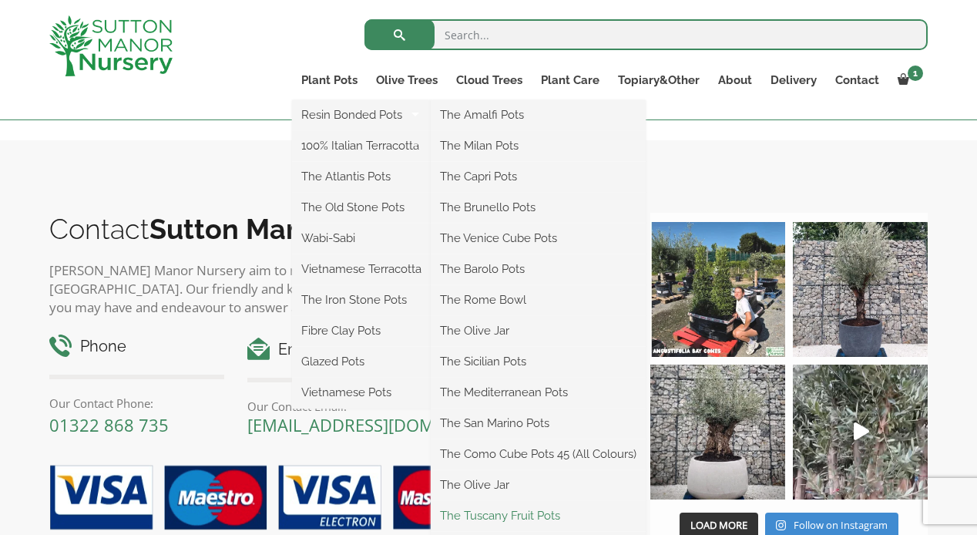
click at [486, 511] on link "The Tuscany Fruit Pots" at bounding box center [538, 515] width 215 height 23
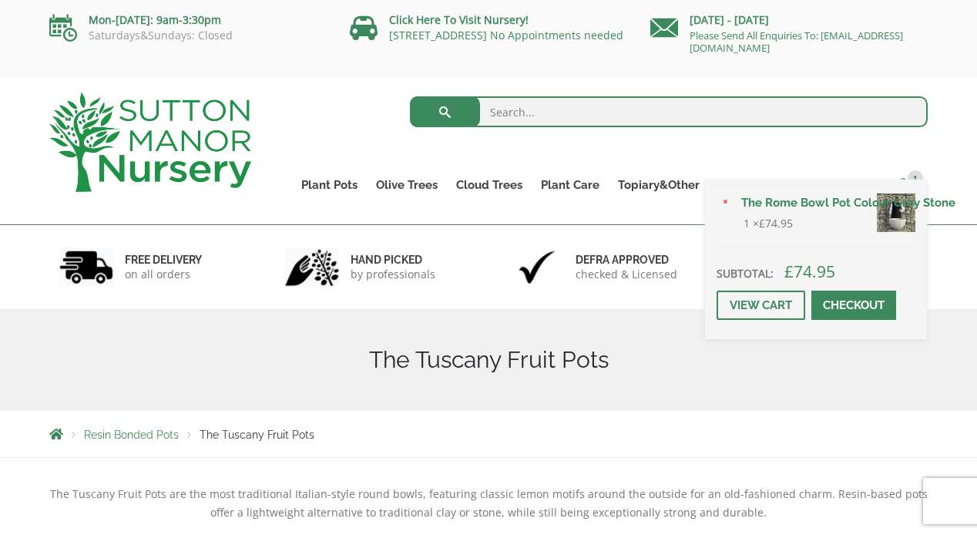
click at [907, 182] on span at bounding box center [904, 184] width 12 height 12
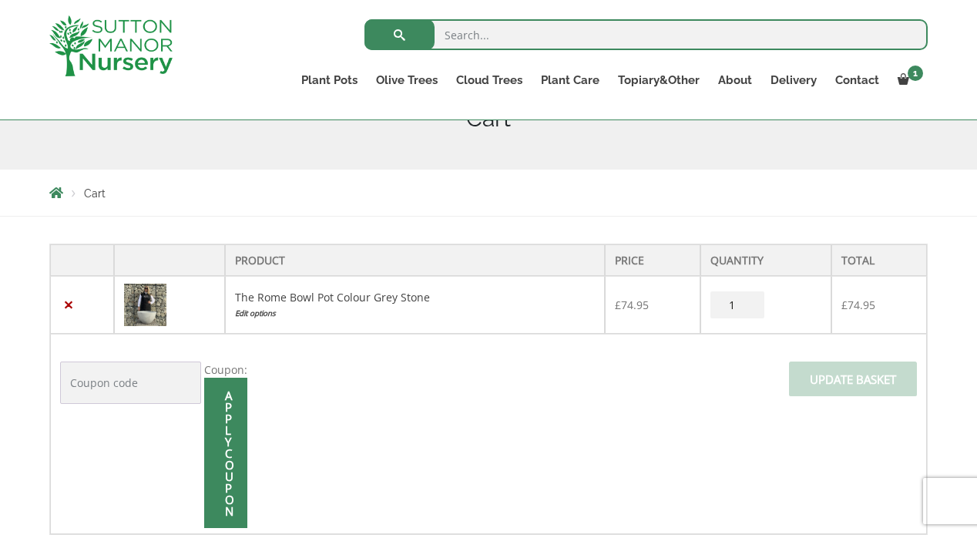
scroll to position [234, 0]
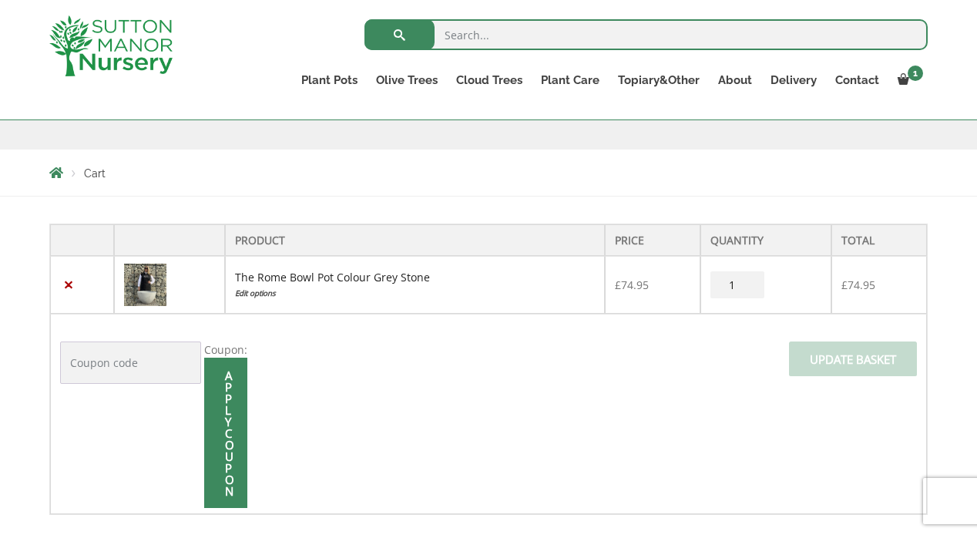
click at [323, 281] on link "The Rome Bowl Pot Colour Grey Stone" at bounding box center [332, 277] width 195 height 15
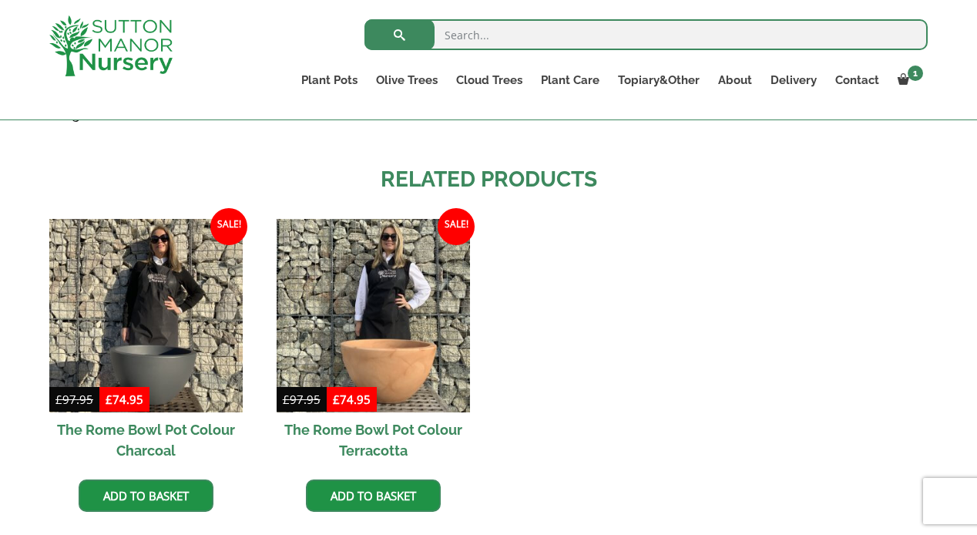
scroll to position [1455, 0]
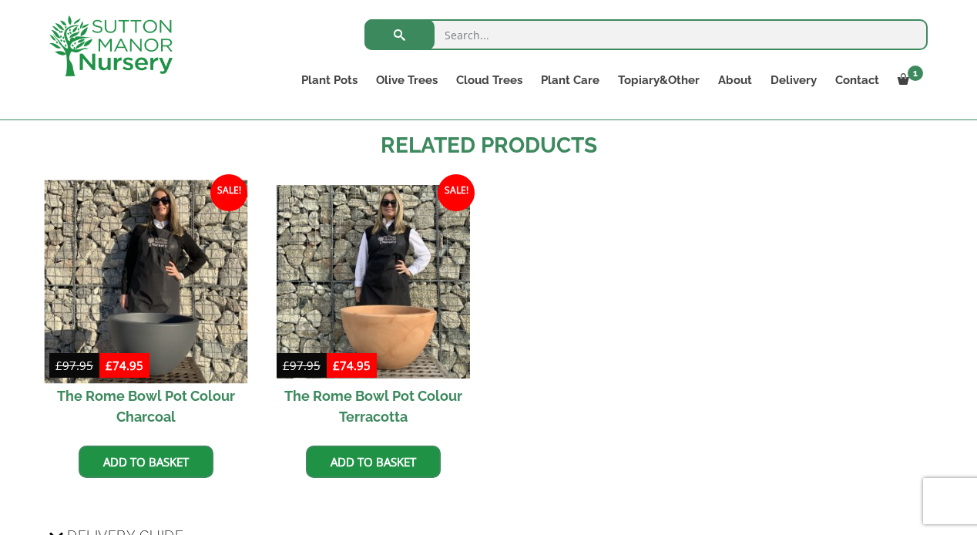
click at [157, 314] on img at bounding box center [146, 281] width 203 height 203
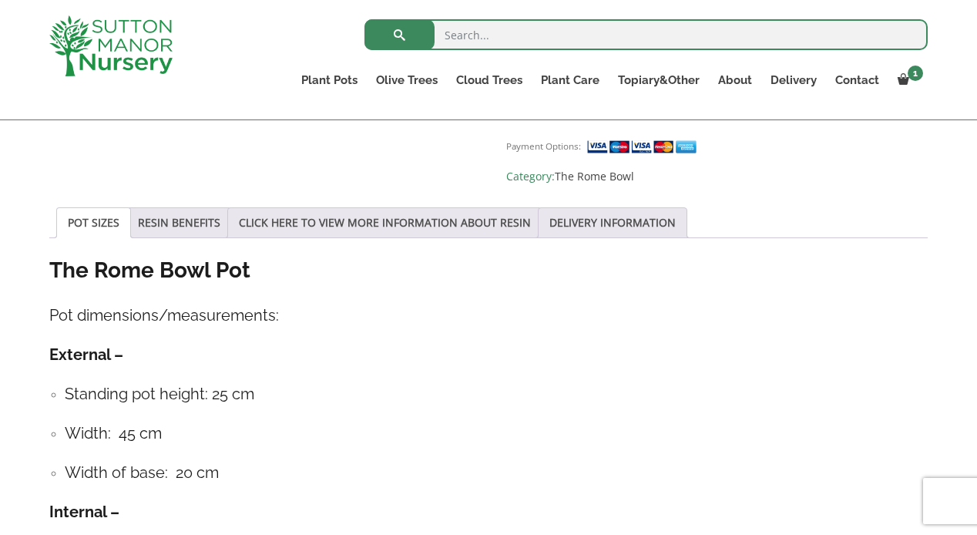
scroll to position [946, 0]
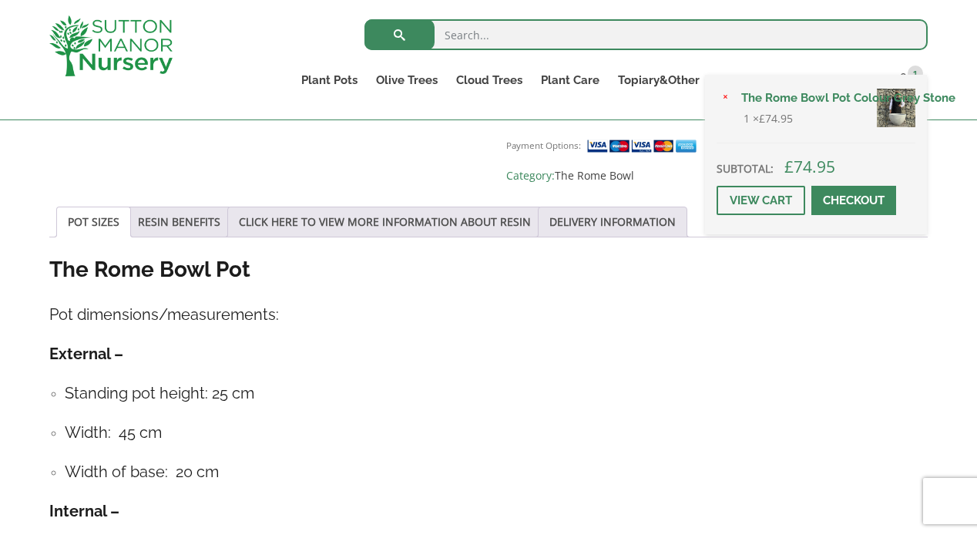
click at [843, 215] on link "Checkout" at bounding box center [854, 200] width 85 height 29
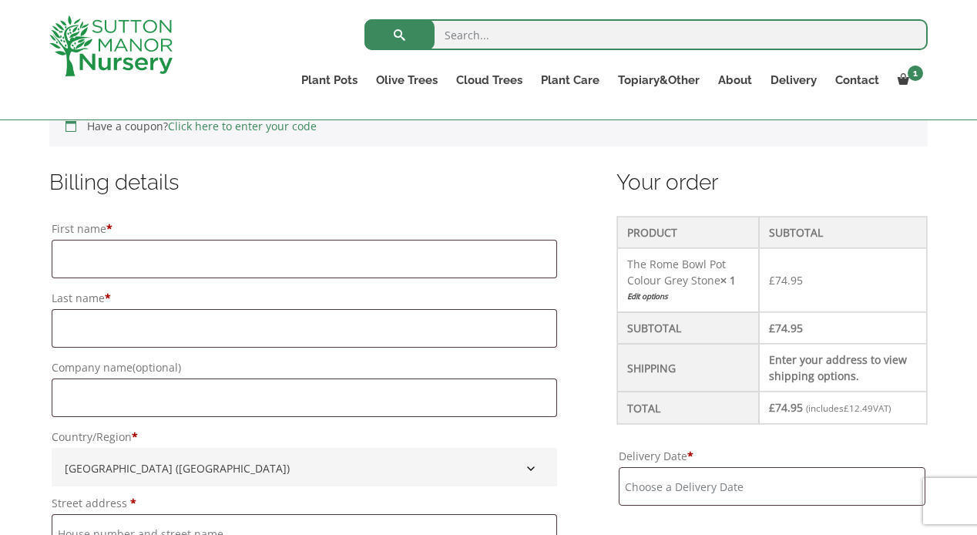
scroll to position [372, 0]
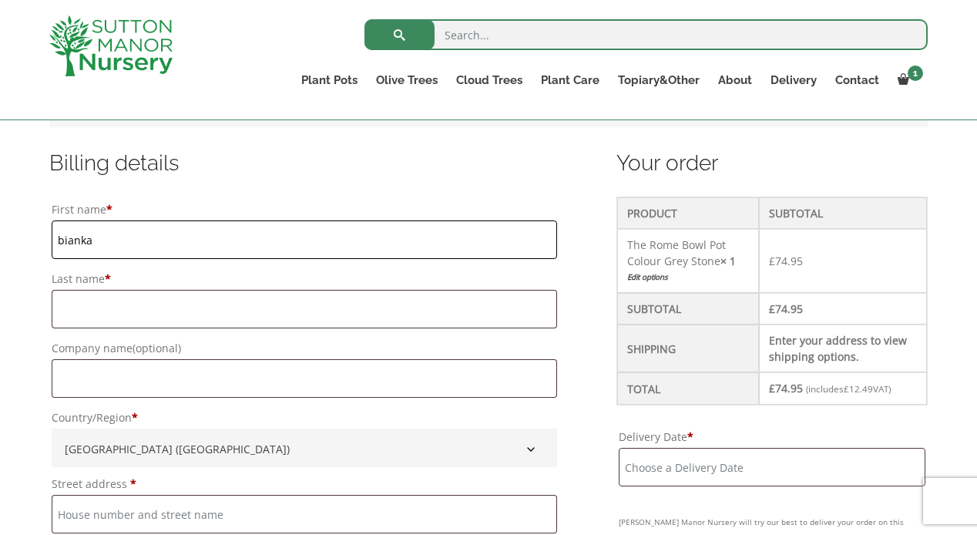
type input "bianka"
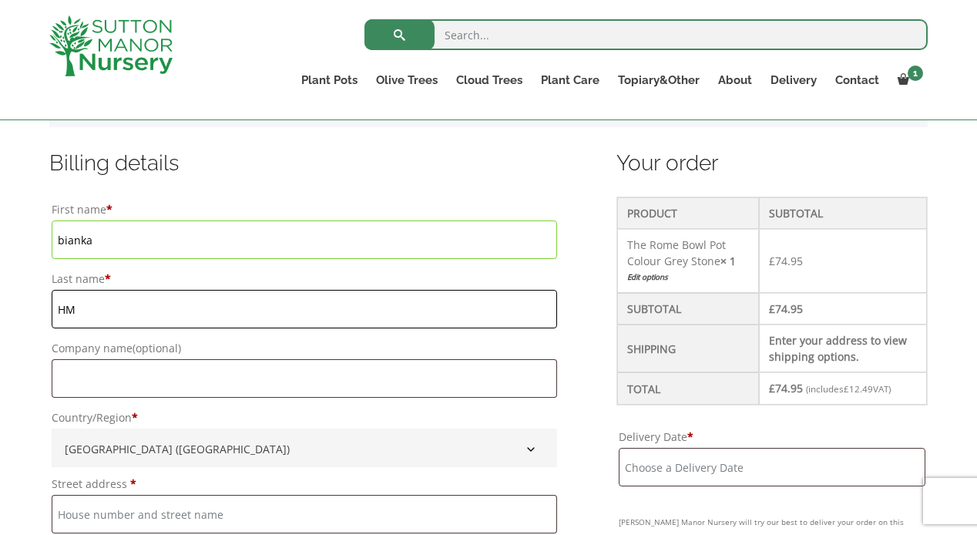
type input "HM"
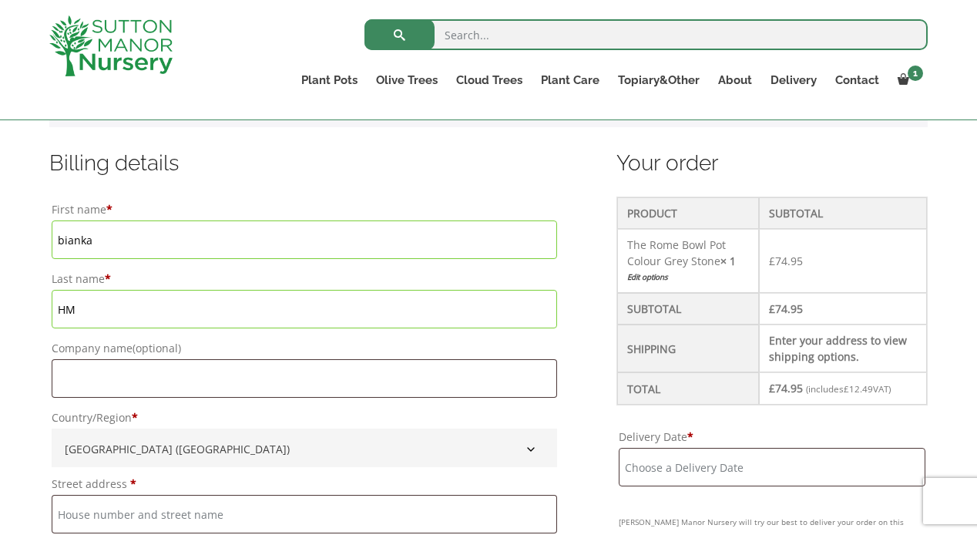
click at [63, 241] on input "bianka" at bounding box center [305, 239] width 506 height 39
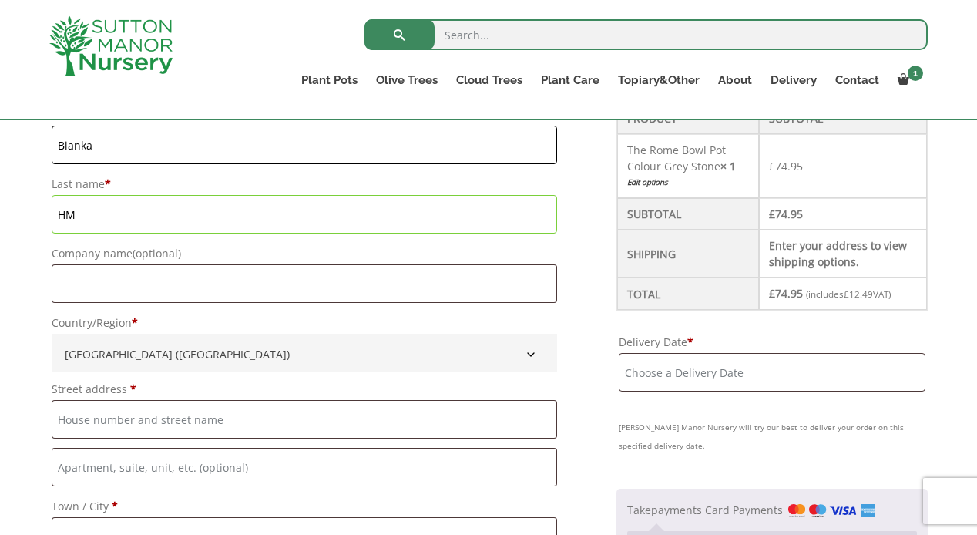
scroll to position [511, 0]
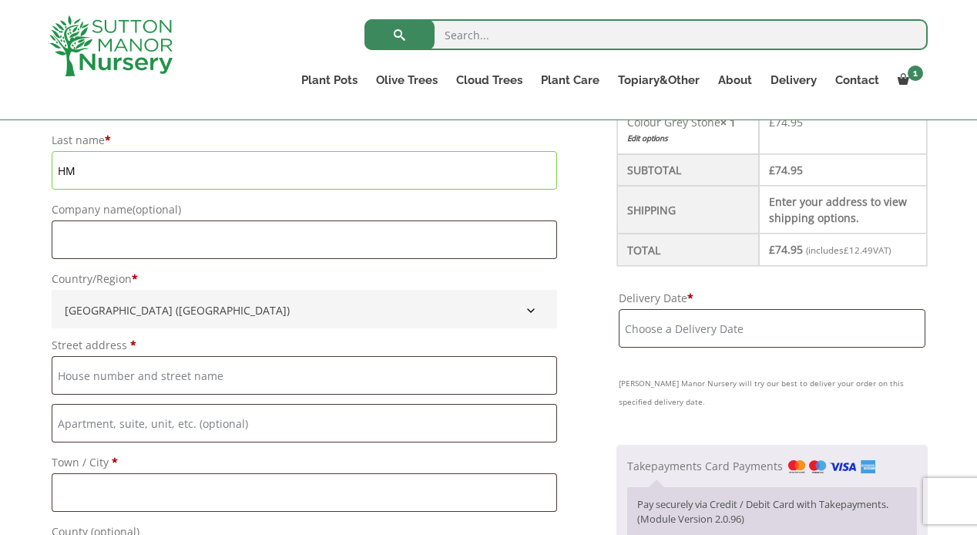
type input "Bianka"
type input "[STREET_ADDRESS]"
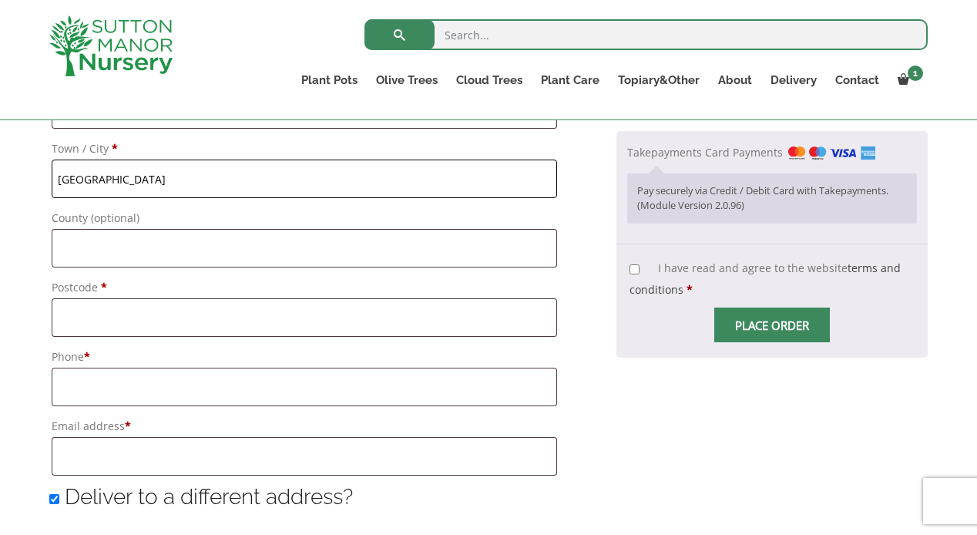
scroll to position [828, 0]
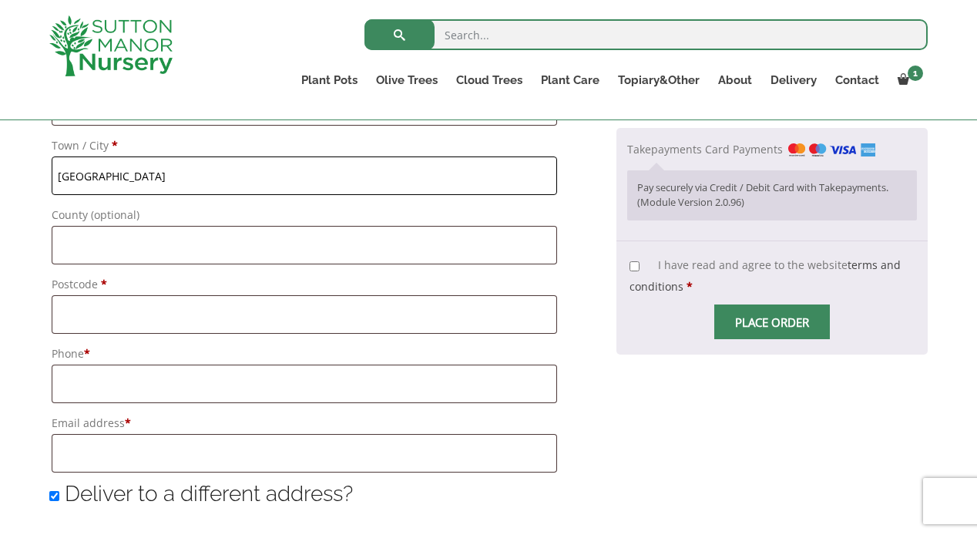
type input "[GEOGRAPHIC_DATA]"
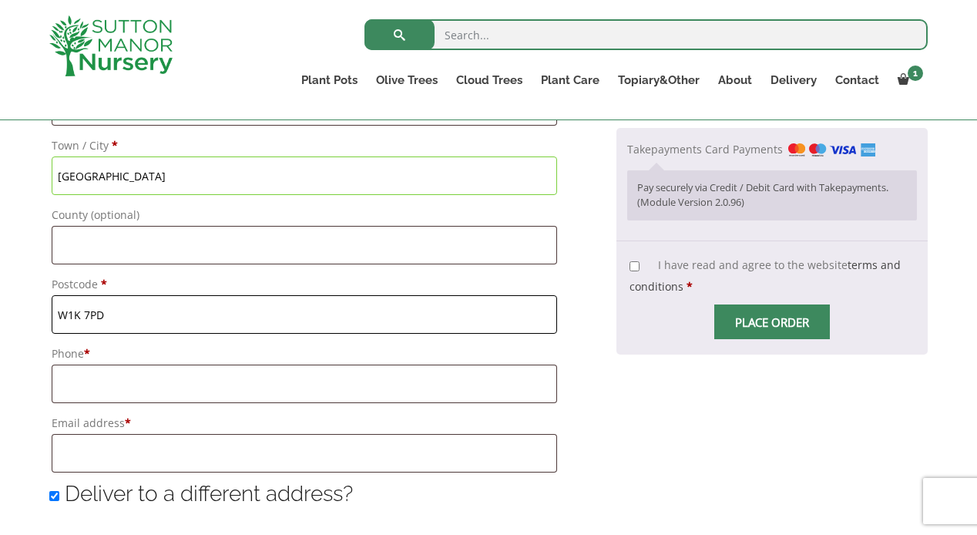
type input "W1K 7PD"
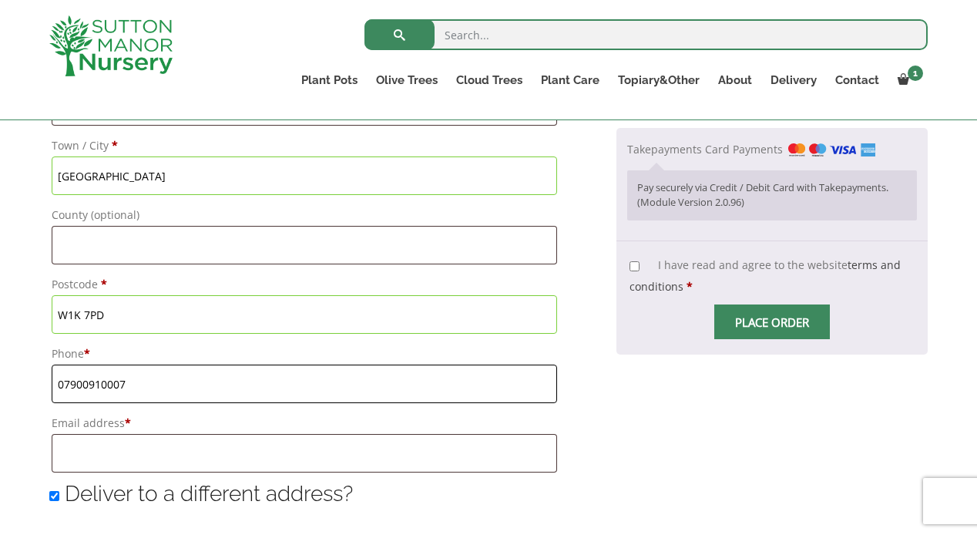
type input "07900910007"
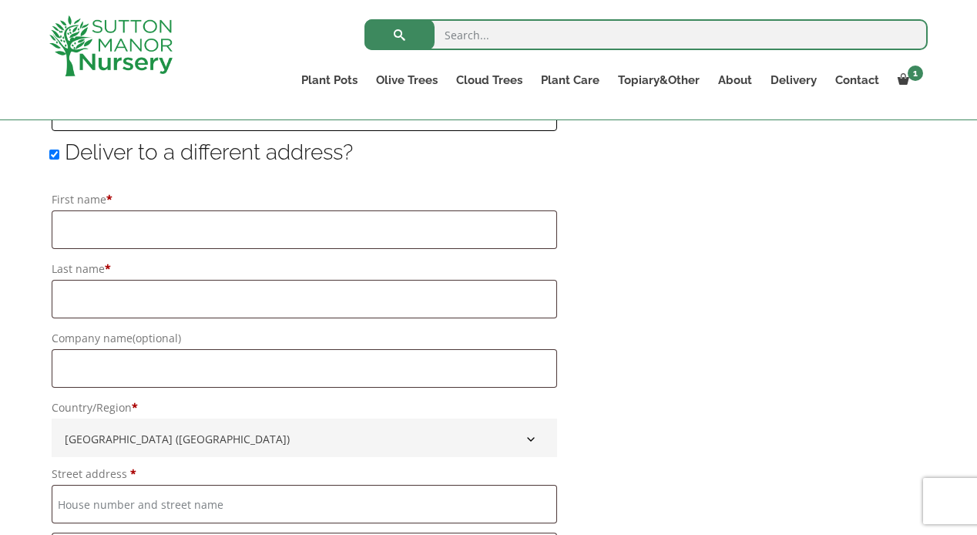
scroll to position [1169, 0]
type input "[EMAIL_ADDRESS][DOMAIN_NAME]"
click at [525, 446] on b "Country/Region" at bounding box center [531, 439] width 12 height 12
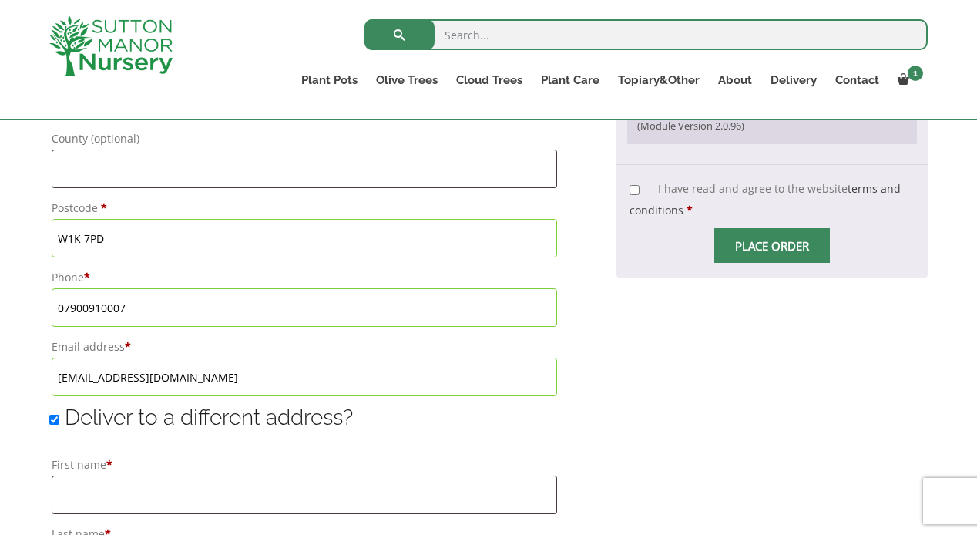
scroll to position [880, 0]
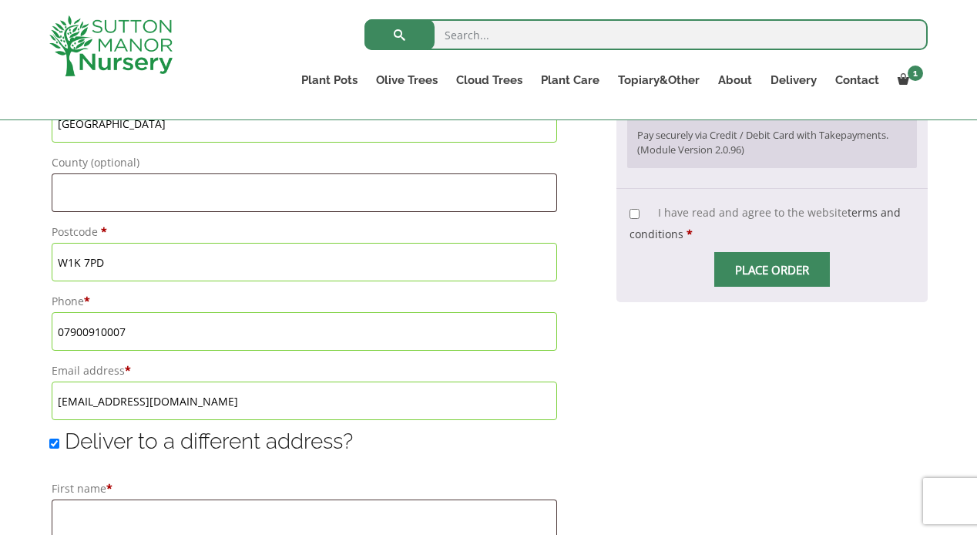
click at [631, 213] on input "I have read and agree to the website terms and conditions *" at bounding box center [635, 214] width 10 height 10
checkbox input "true"
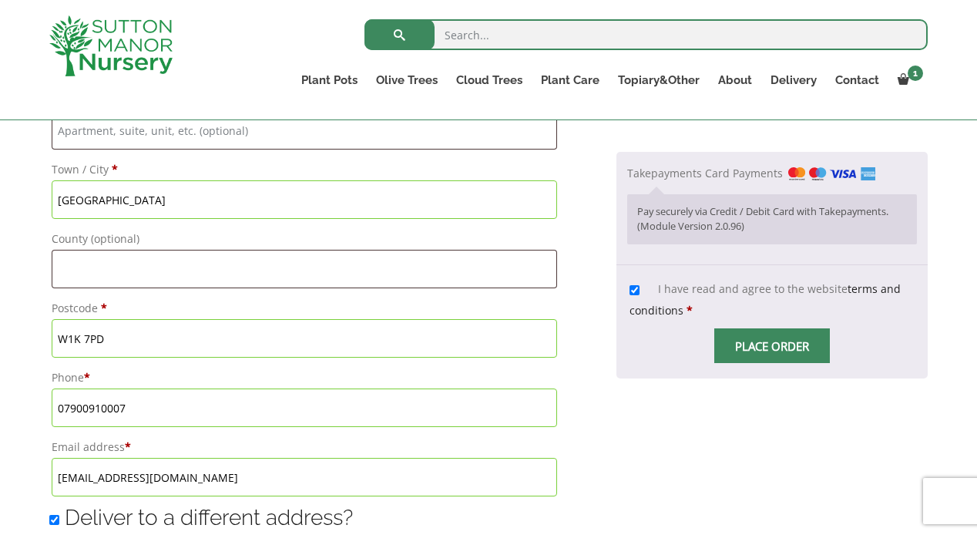
scroll to position [799, 0]
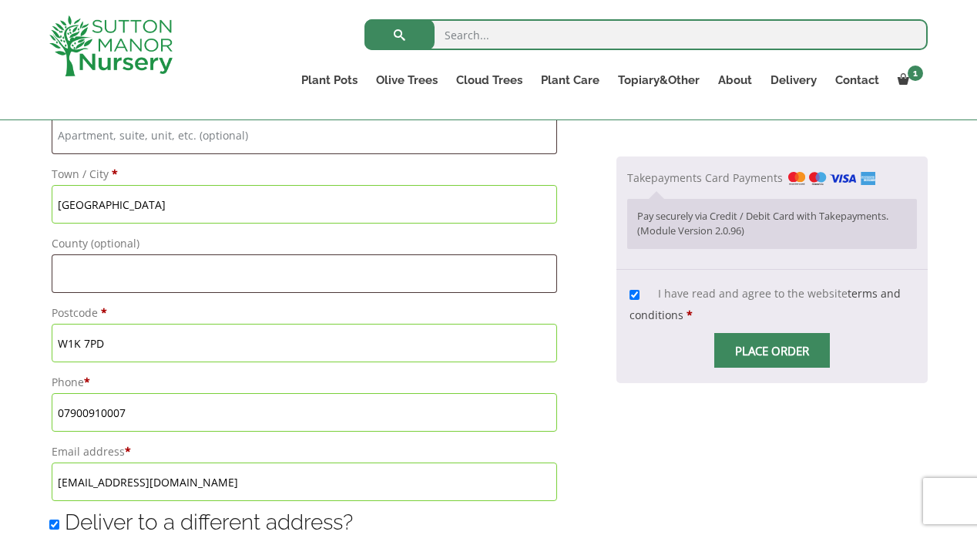
click at [772, 351] on span "Checkout" at bounding box center [772, 351] width 0 height 0
click at [763, 349] on input "Place order" at bounding box center [773, 350] width 116 height 35
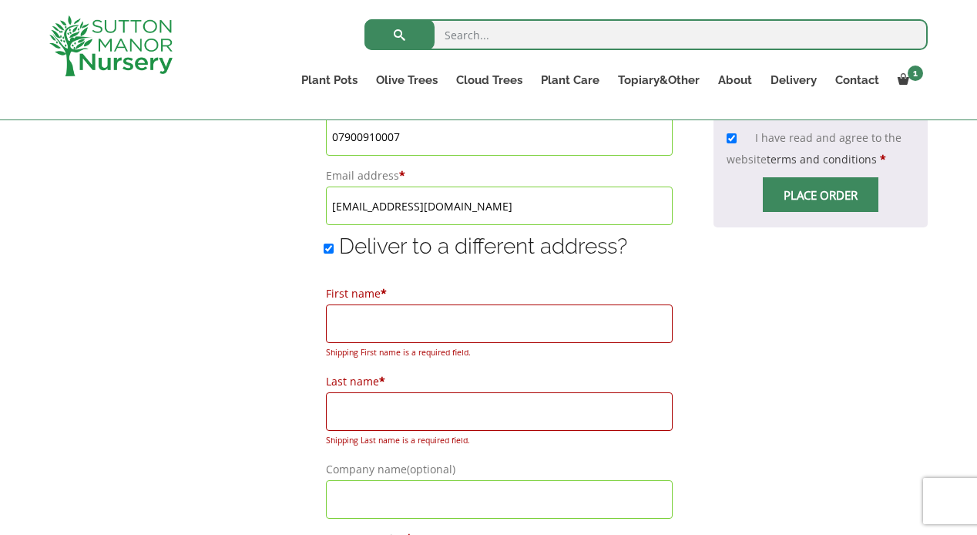
scroll to position [1076, 0]
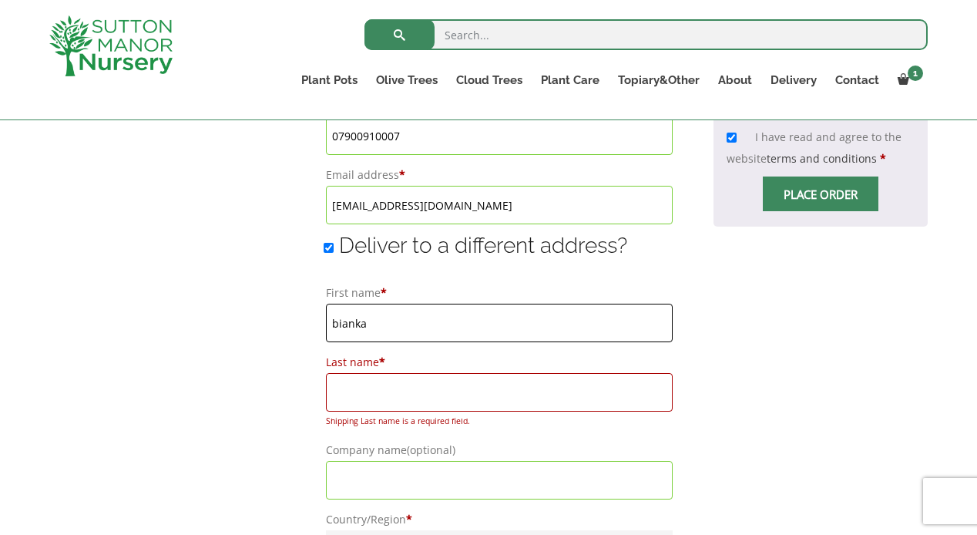
type input "bianka"
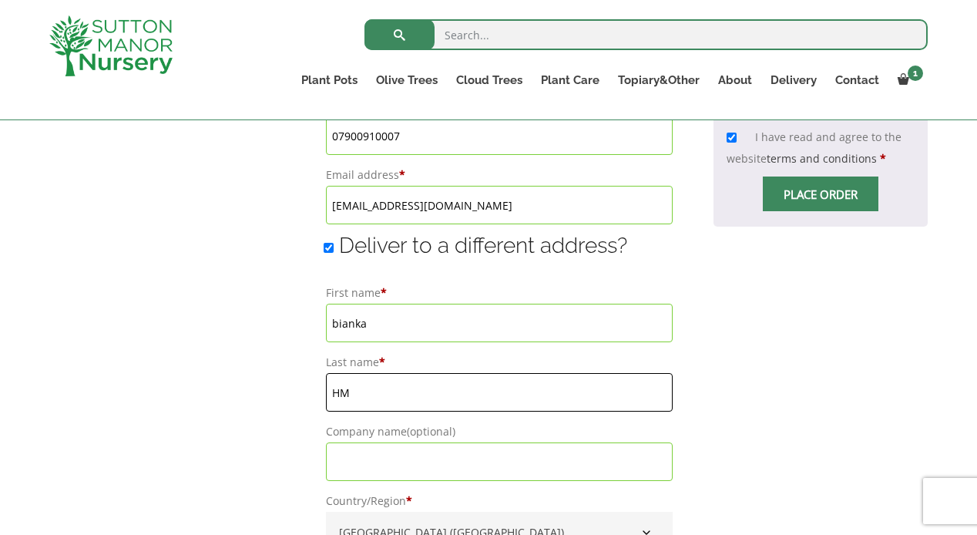
type input "HM"
click at [330, 324] on input "bianka" at bounding box center [499, 323] width 346 height 39
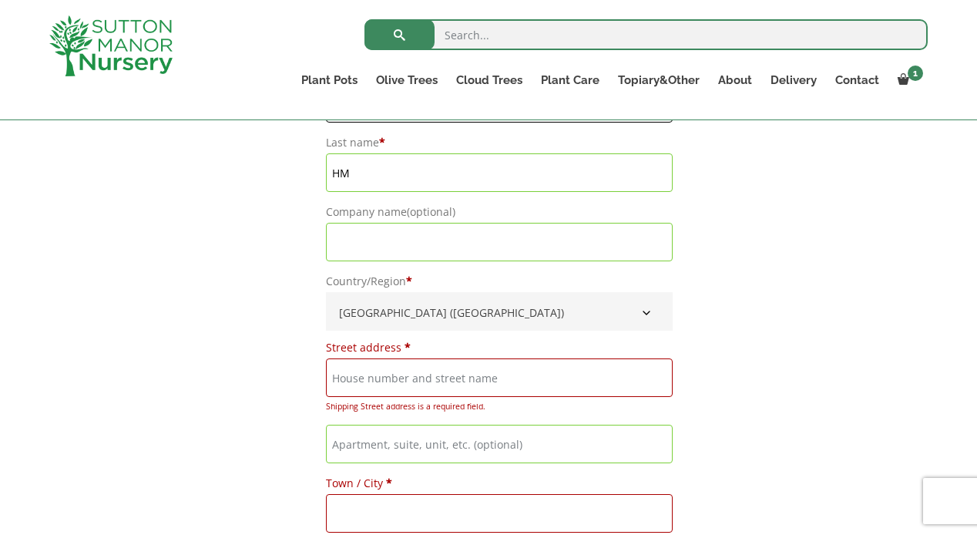
scroll to position [1327, 0]
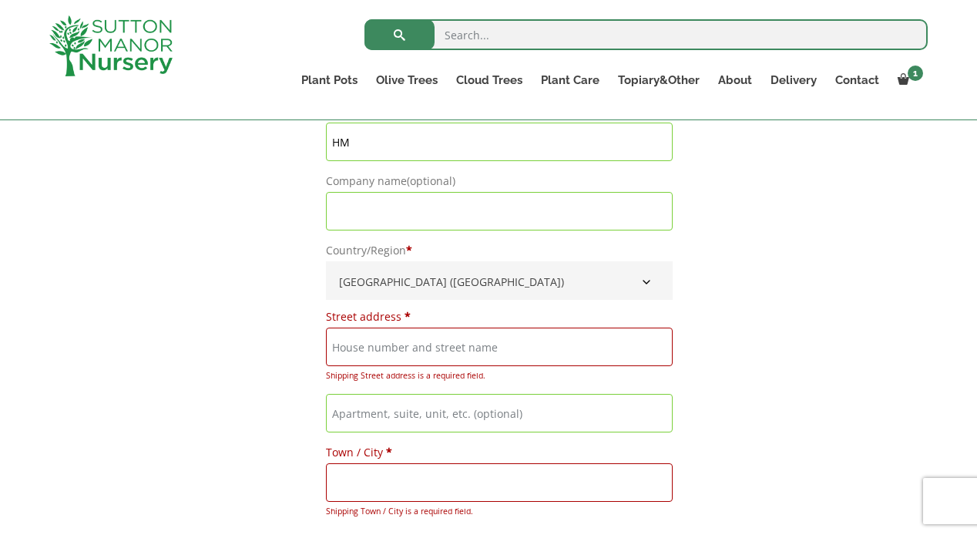
type input "Bianka"
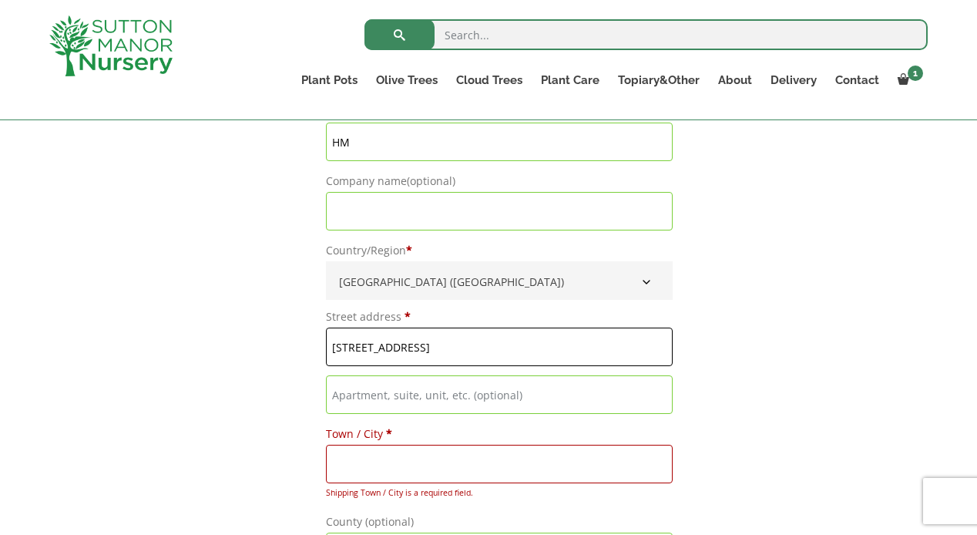
type input "[STREET_ADDRESS]"
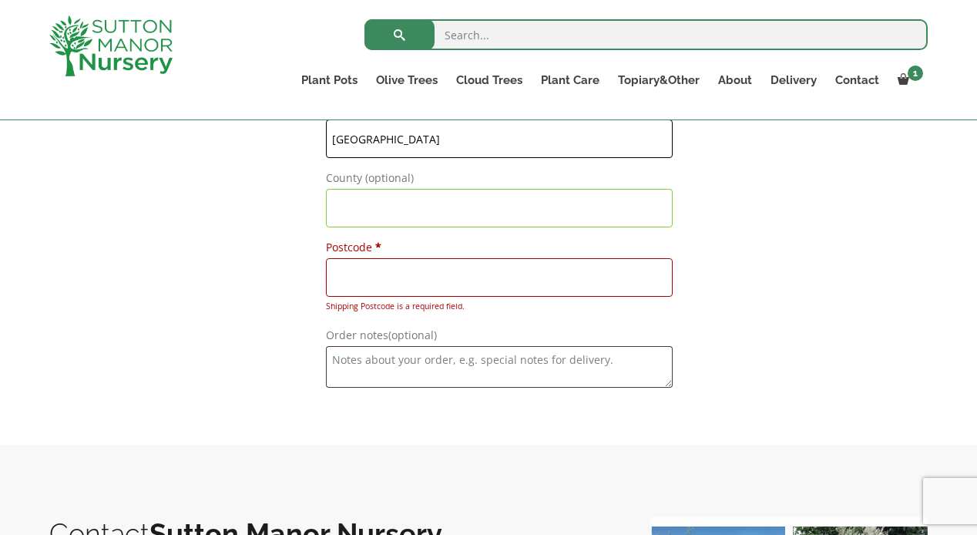
scroll to position [1659, 0]
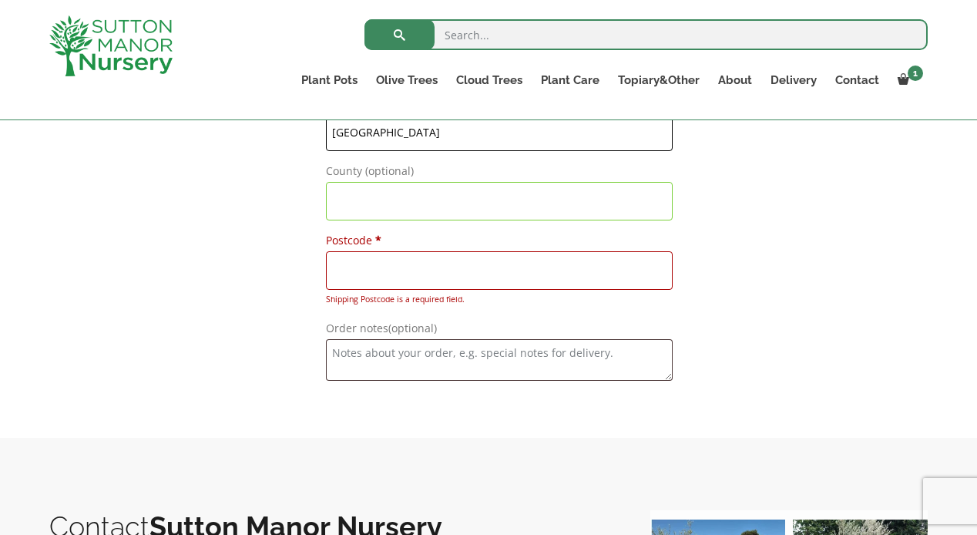
type input "[GEOGRAPHIC_DATA]"
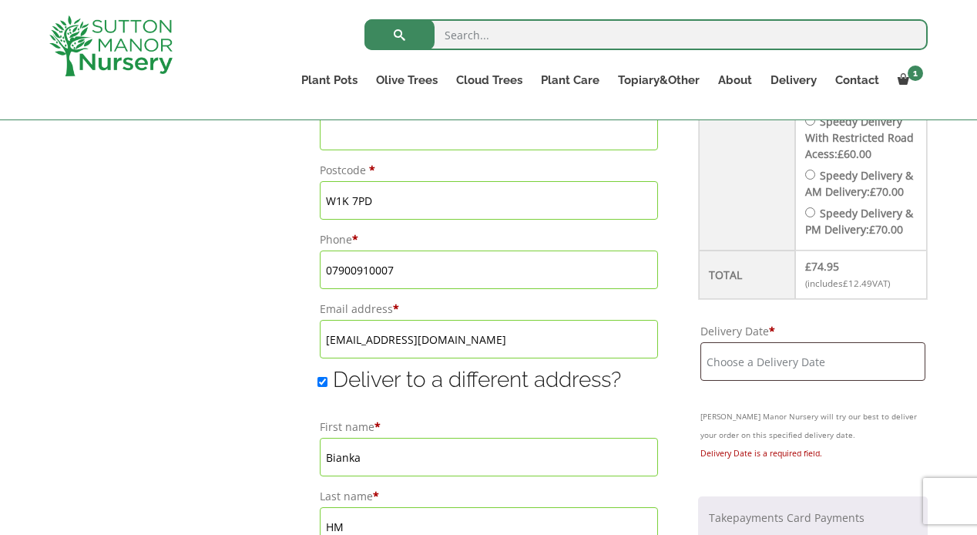
scroll to position [931, 0]
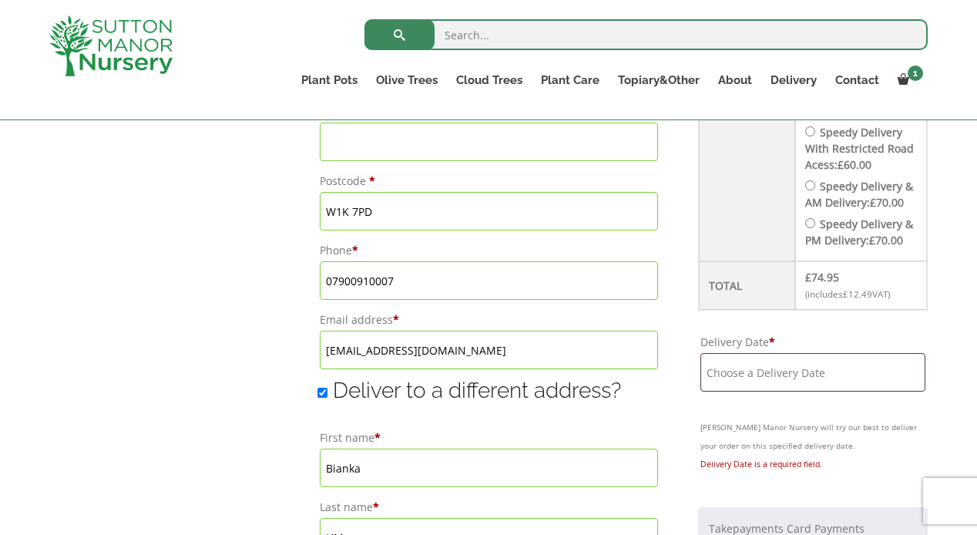
type input "w1k 7pd"
click at [788, 358] on input "Delivery Date *" at bounding box center [813, 372] width 225 height 39
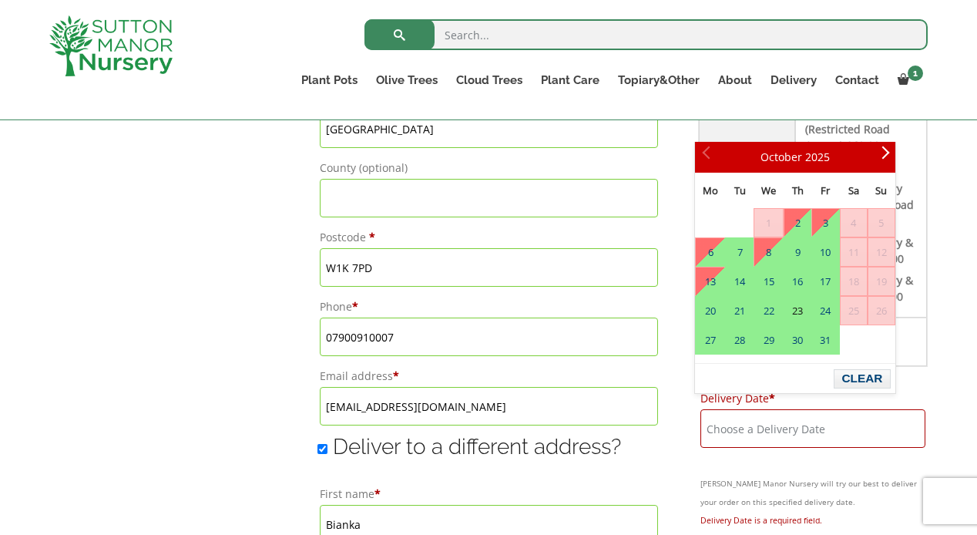
scroll to position [872, 0]
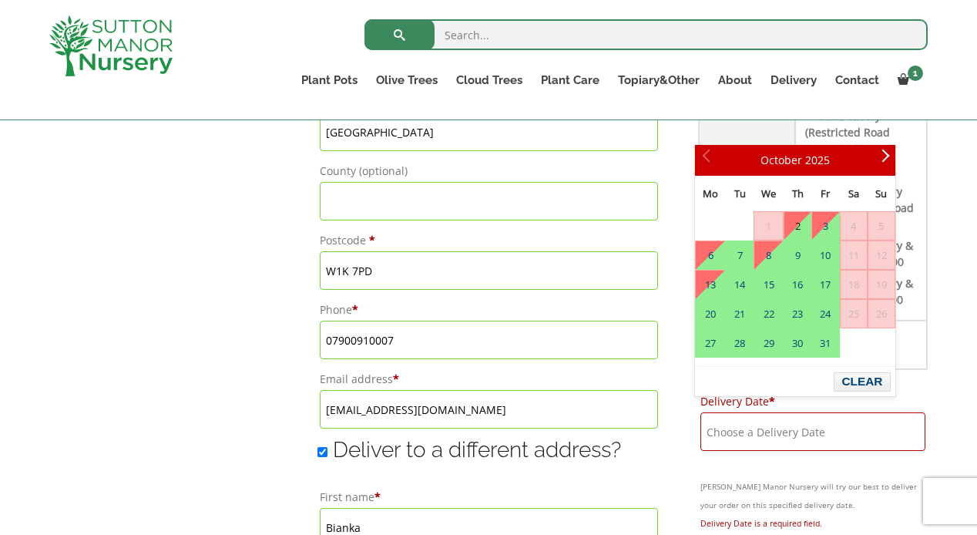
click at [806, 227] on link "2" at bounding box center [798, 226] width 26 height 28
type input "[DATE]"
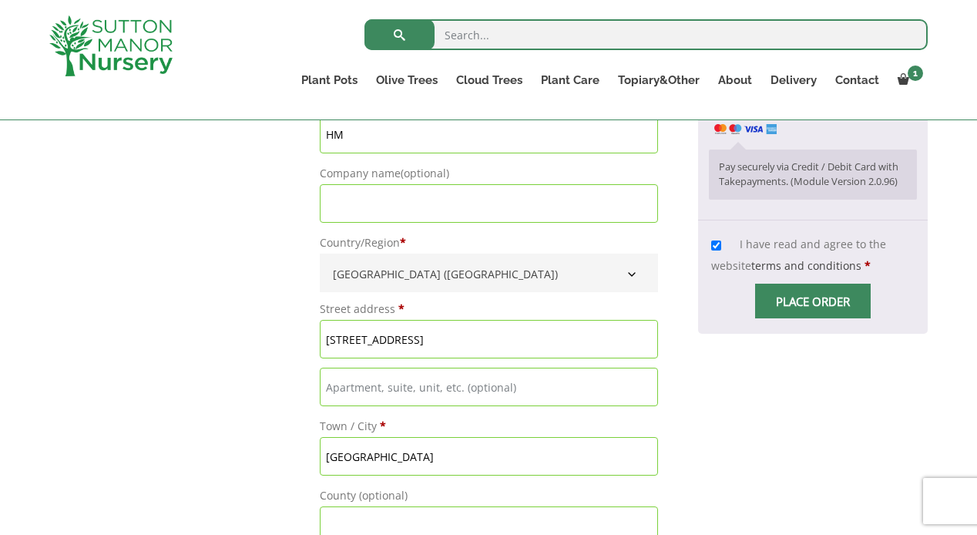
scroll to position [1418, 0]
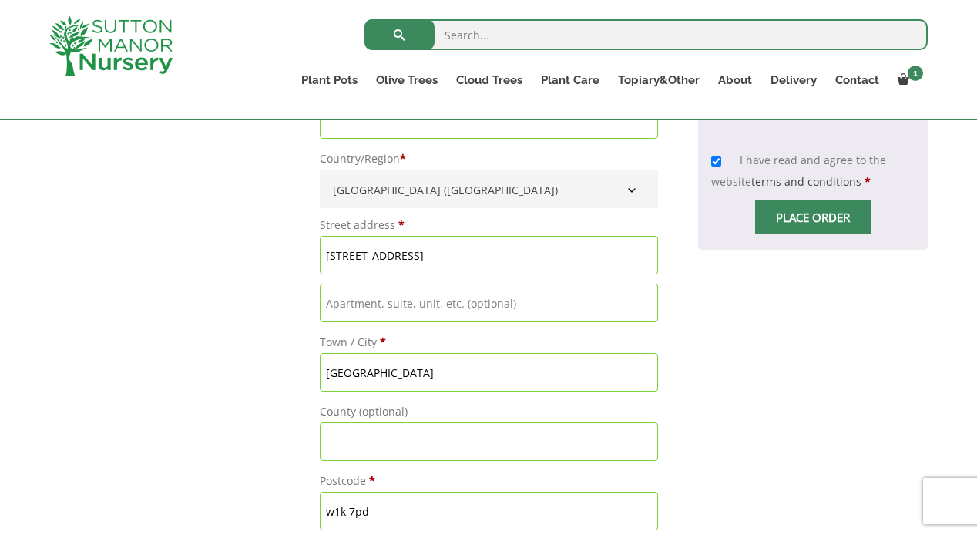
click at [813, 205] on input "Place order" at bounding box center [813, 217] width 116 height 35
